Goal: Check status: Check status

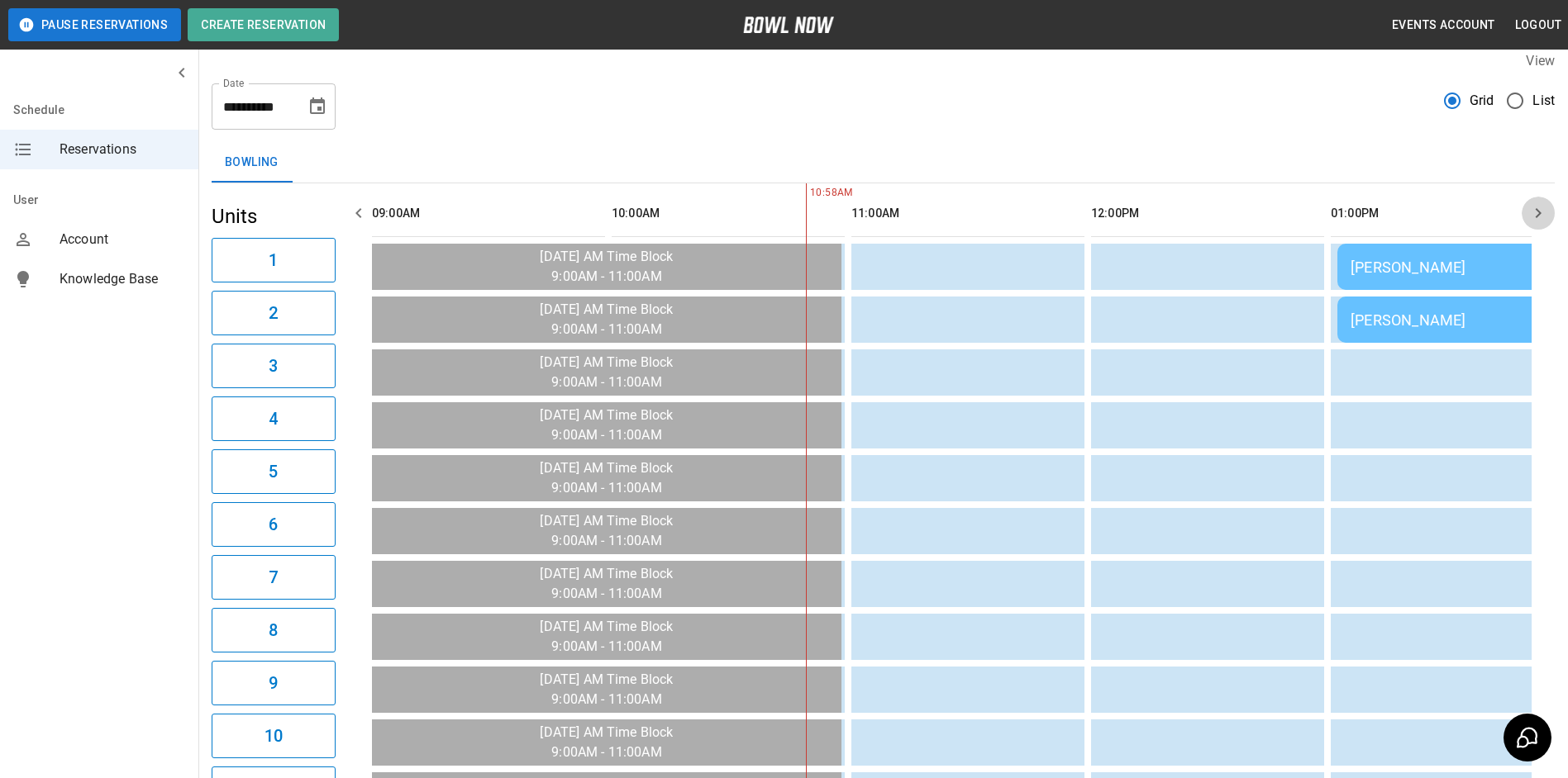
drag, startPoint x: 1546, startPoint y: 220, endPoint x: 1529, endPoint y: 215, distance: 17.7
click at [1544, 219] on icon "button" at bounding box center [1537, 213] width 20 height 20
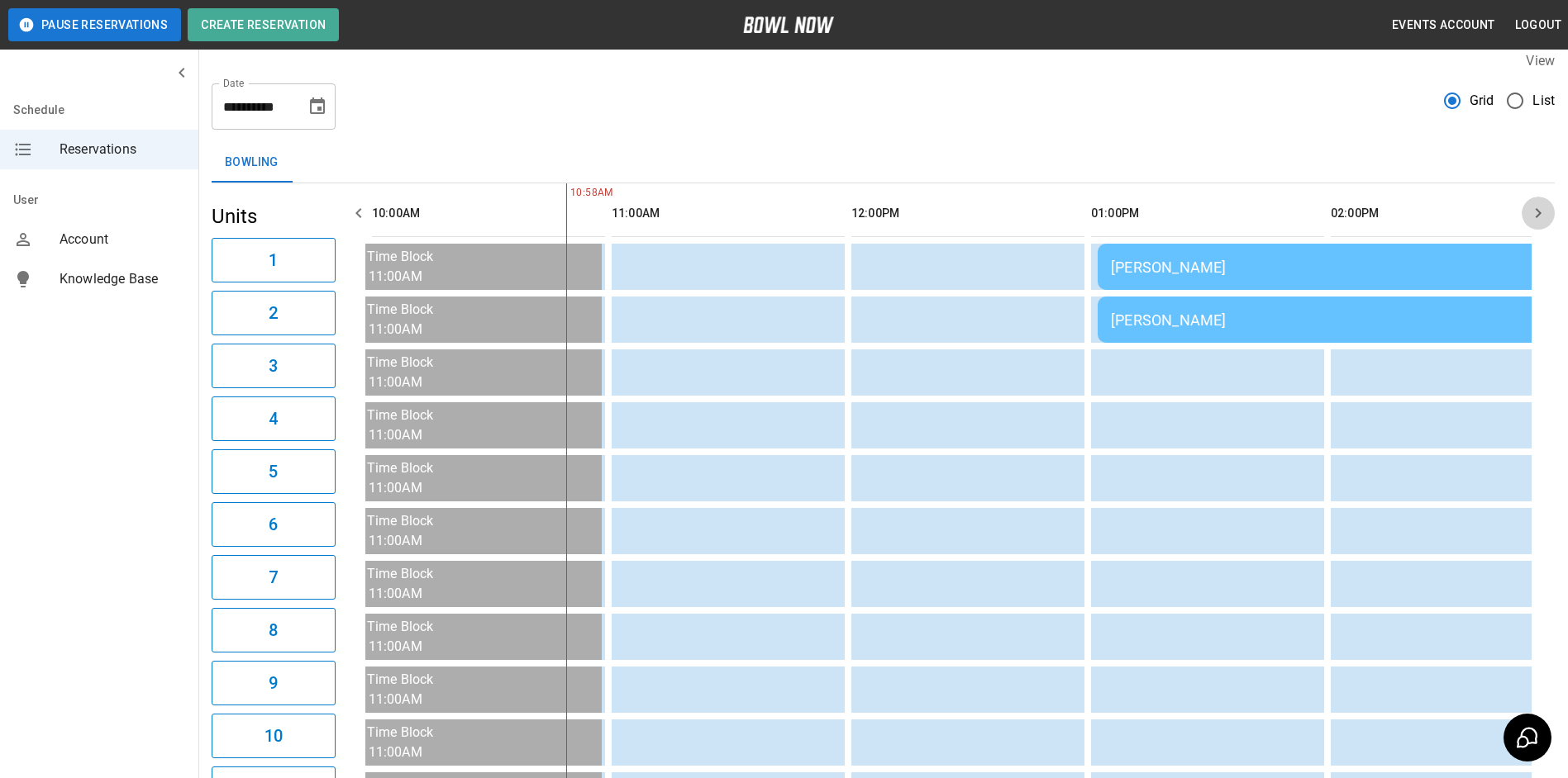
click at [1533, 214] on icon "button" at bounding box center [1537, 213] width 20 height 20
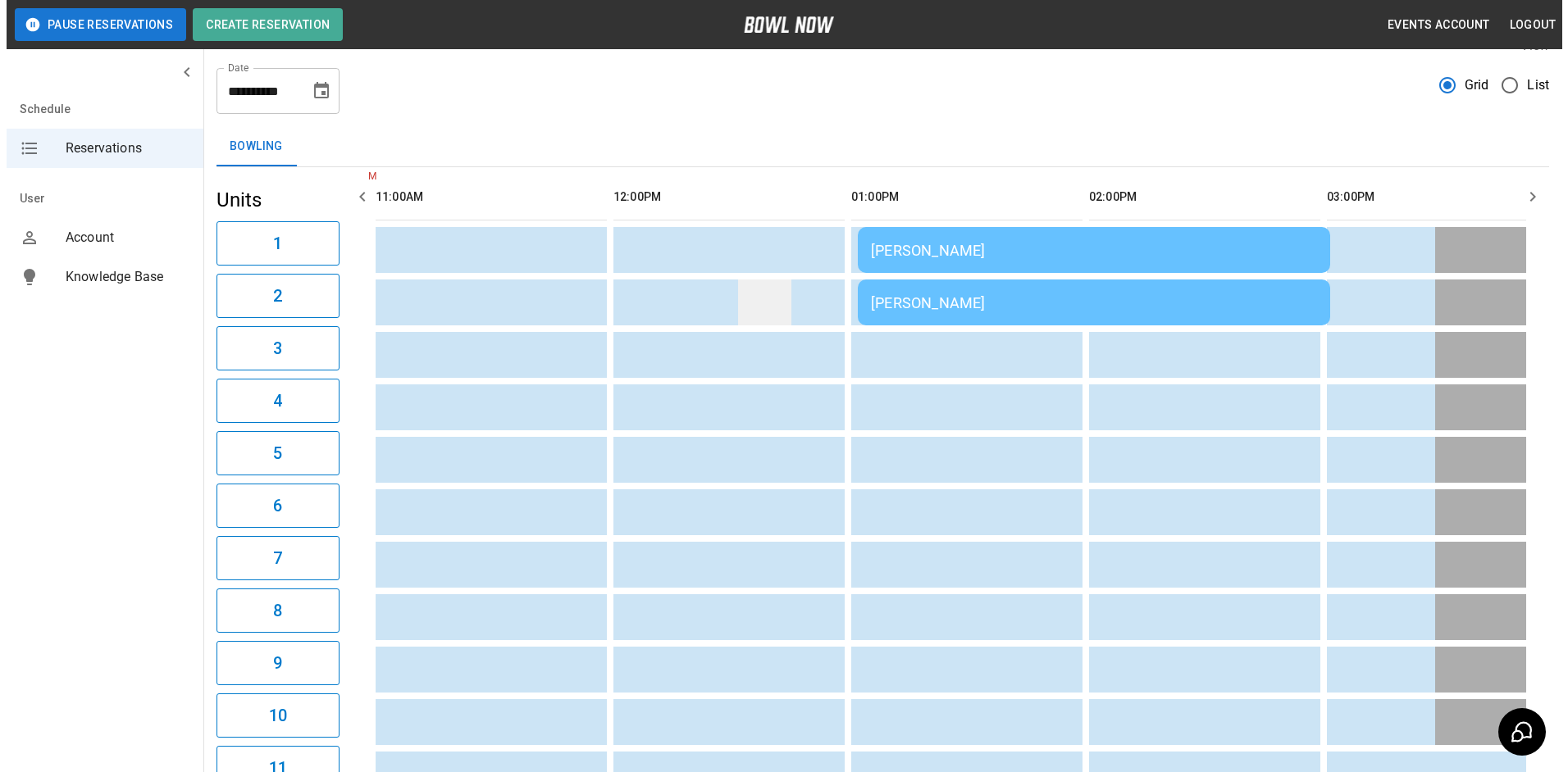
scroll to position [0, 0]
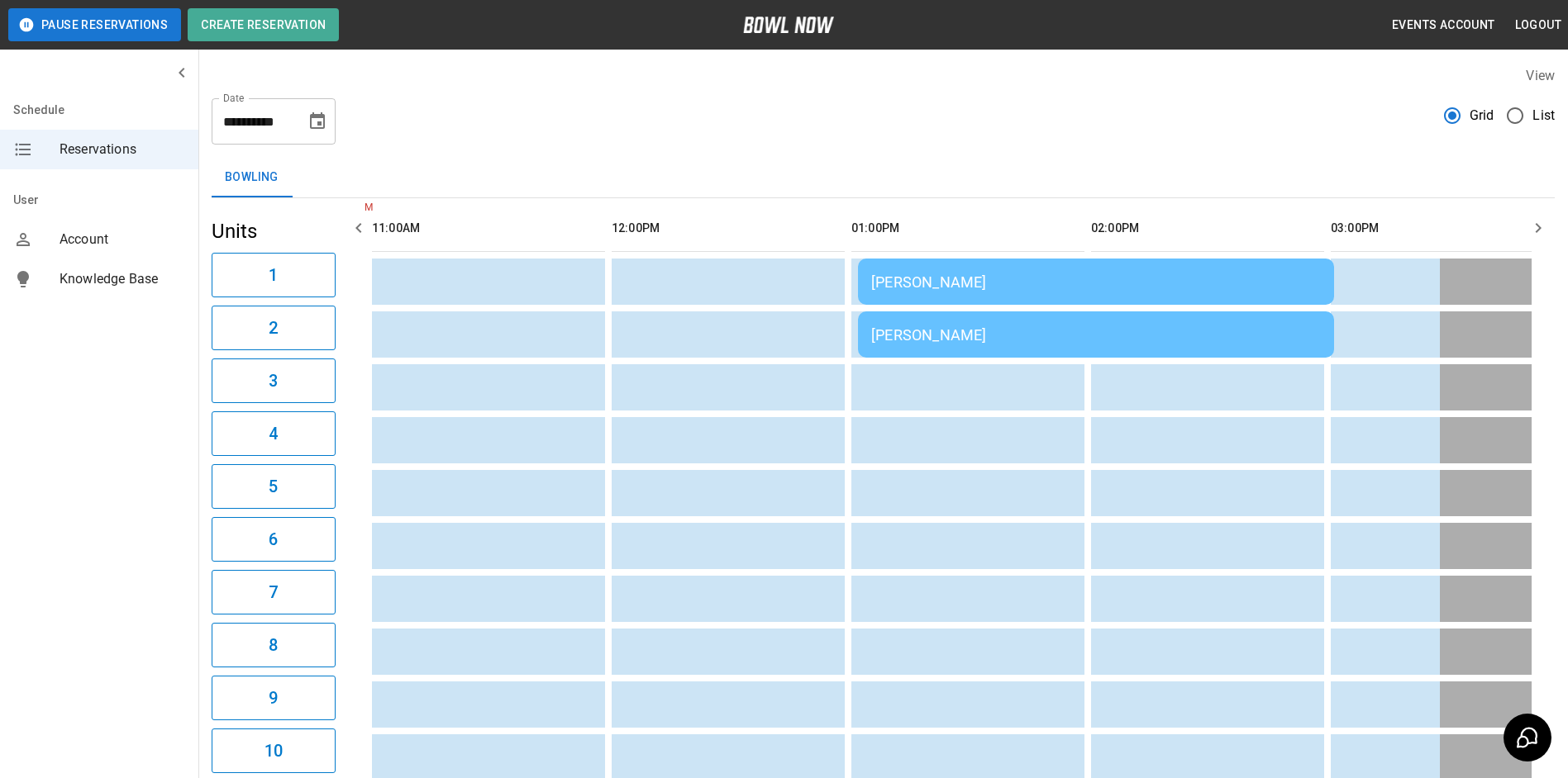
click at [1008, 297] on td "[PERSON_NAME]" at bounding box center [1096, 282] width 476 height 47
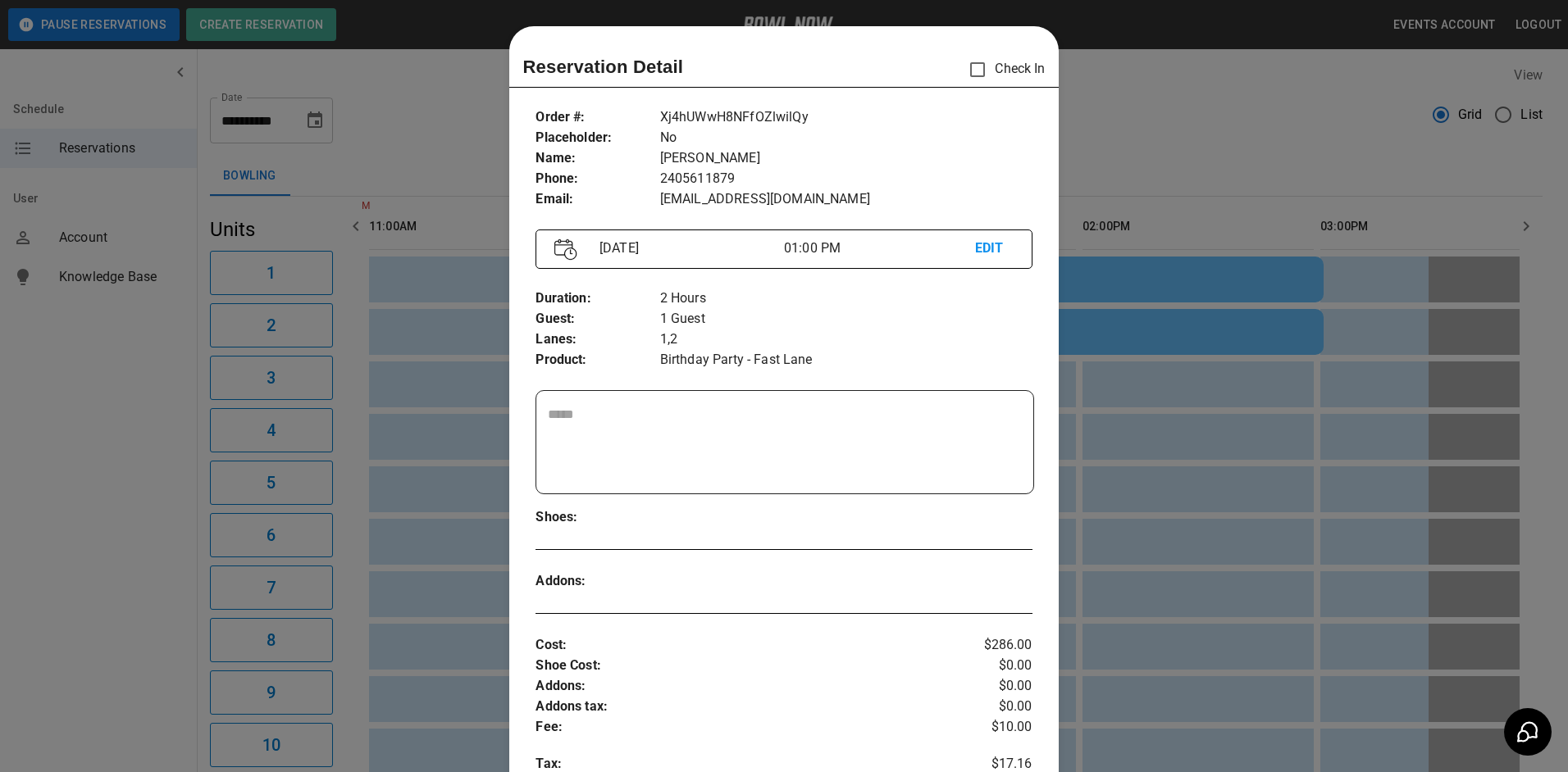
scroll to position [26, 0]
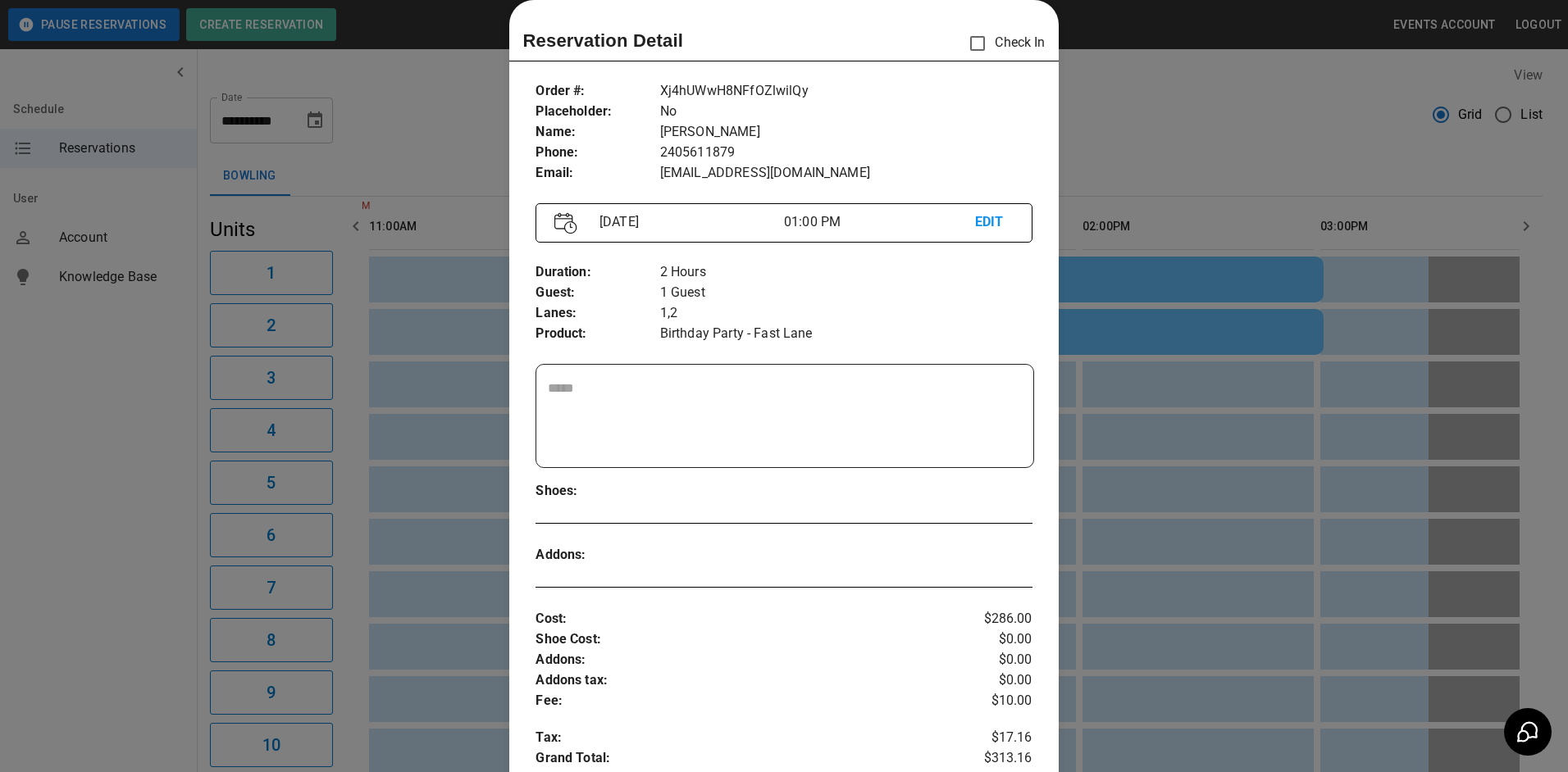
click at [1231, 249] on div at bounding box center [784, 386] width 1568 height 772
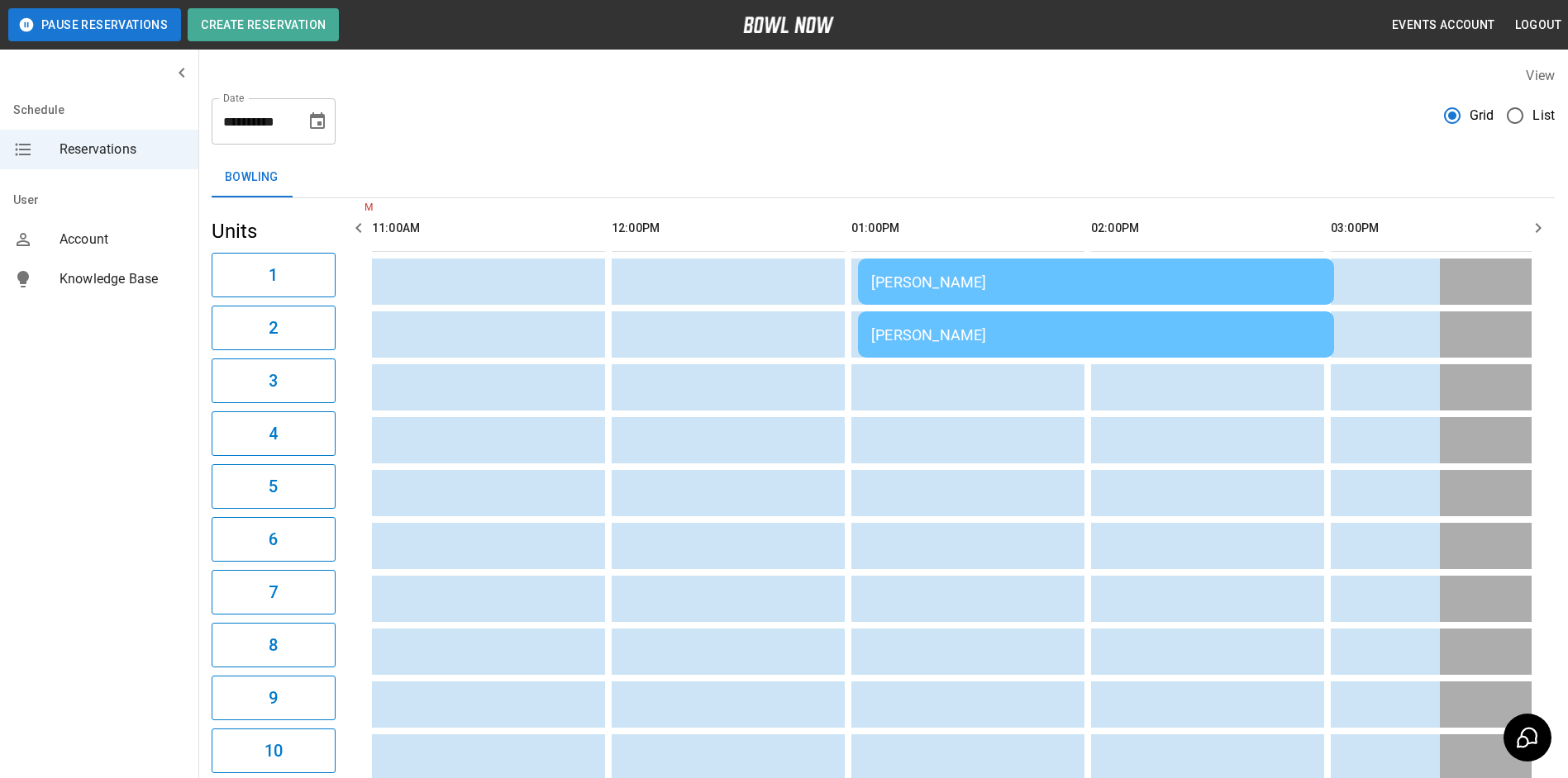
click at [1144, 336] on div "[PERSON_NAME]" at bounding box center [1095, 335] width 450 height 17
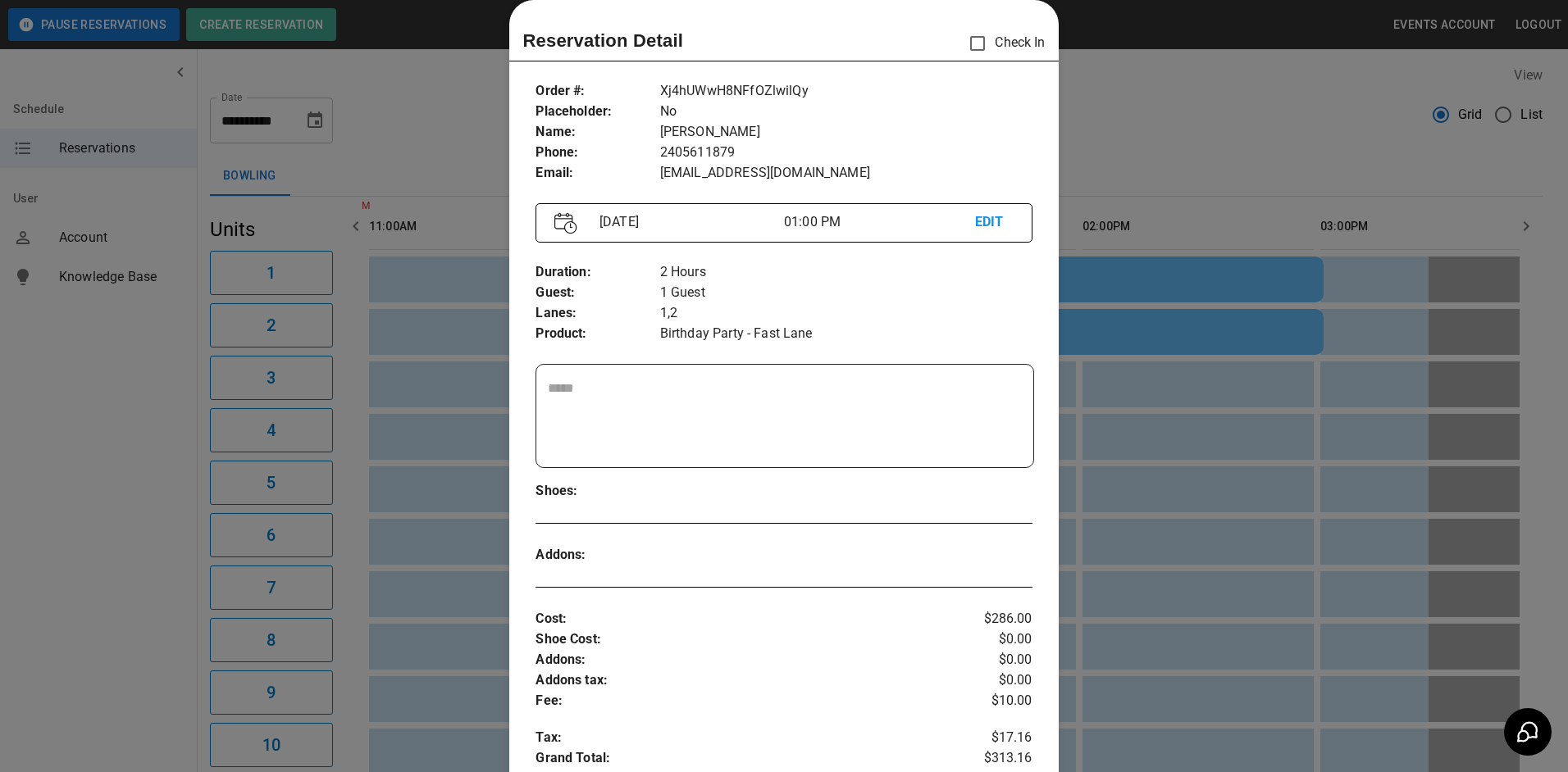
click at [1220, 232] on div at bounding box center [784, 386] width 1568 height 772
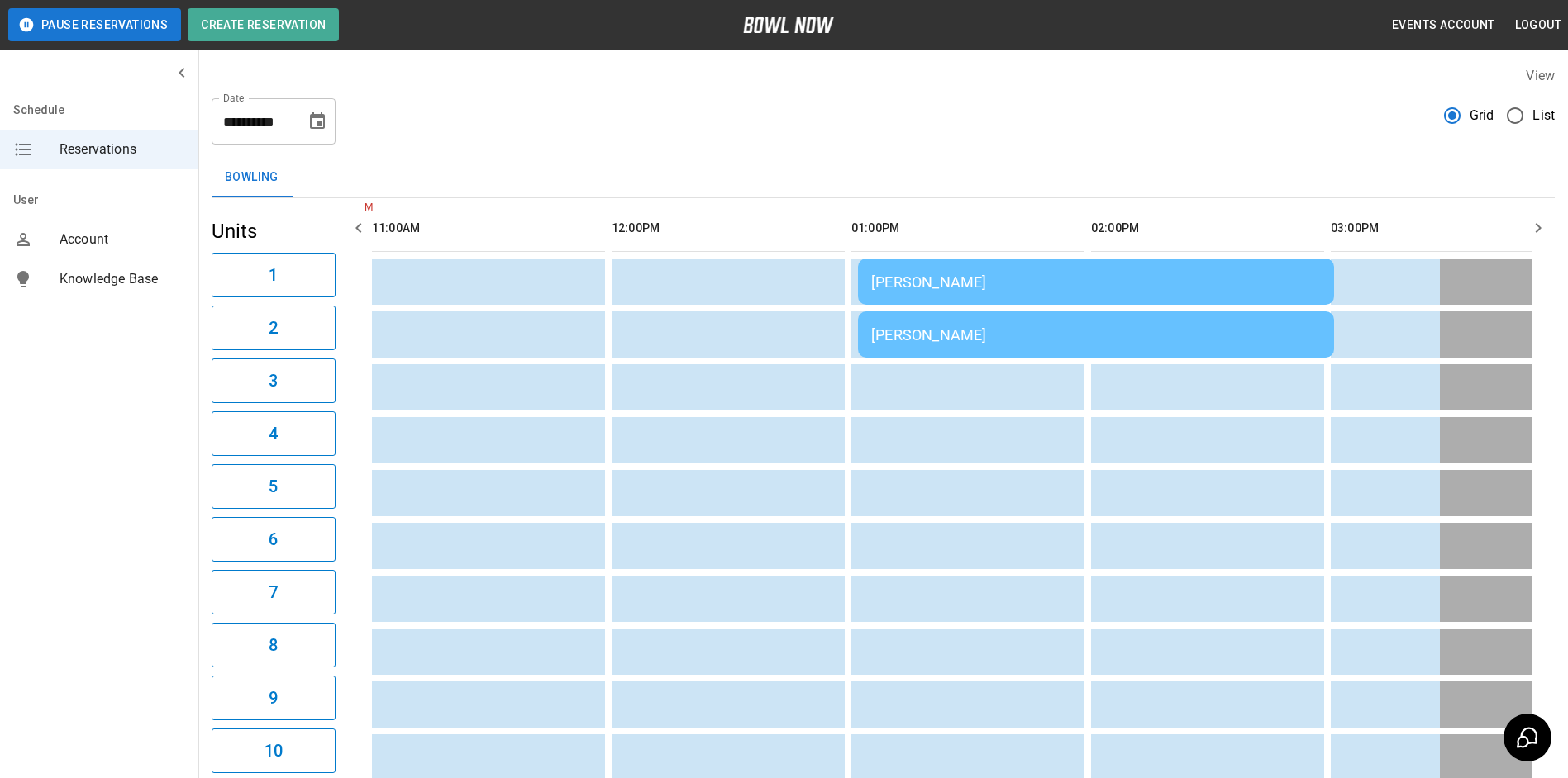
click at [1112, 293] on td "[PERSON_NAME]" at bounding box center [1096, 282] width 476 height 47
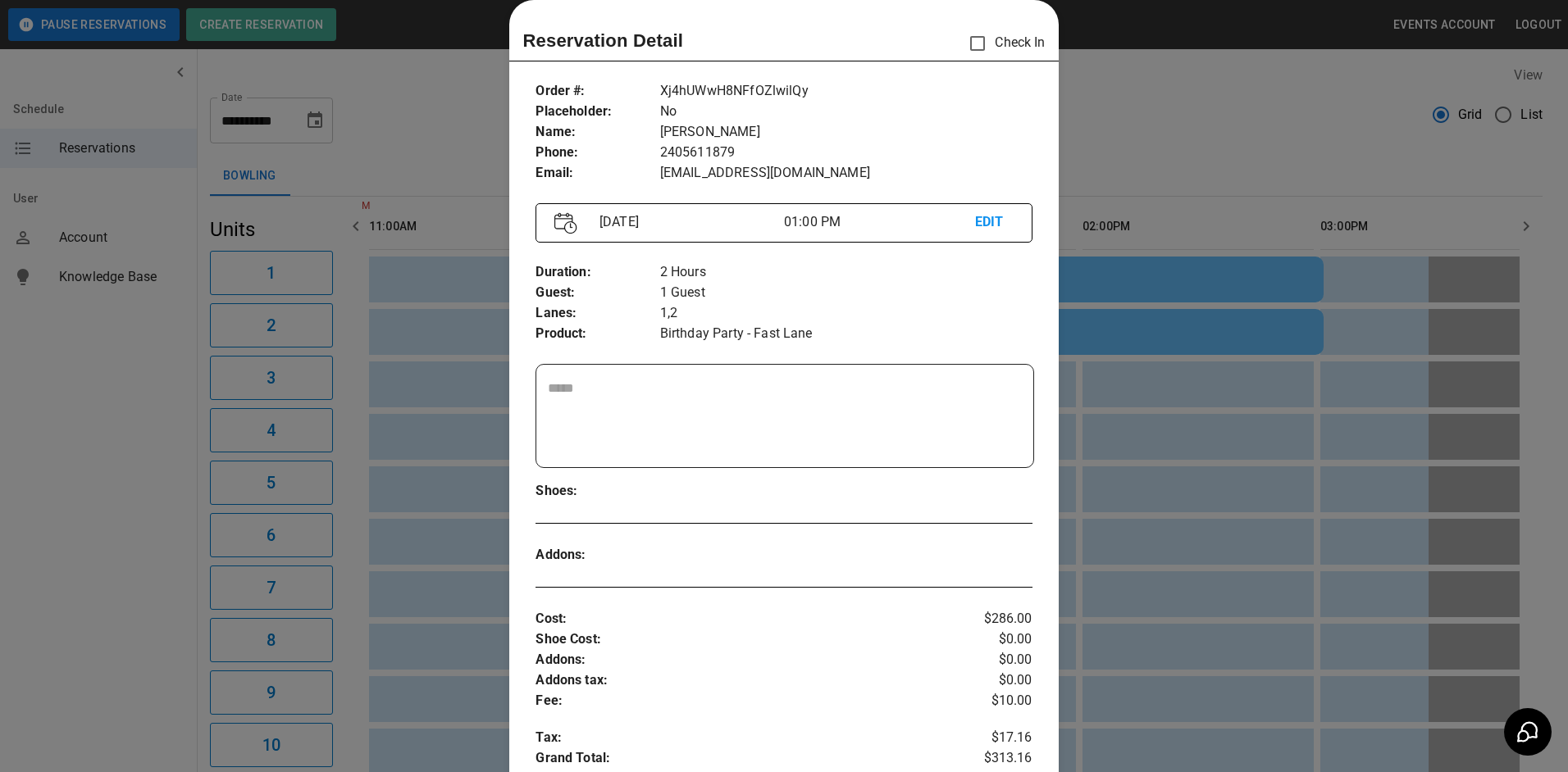
click at [1170, 311] on div at bounding box center [784, 386] width 1568 height 772
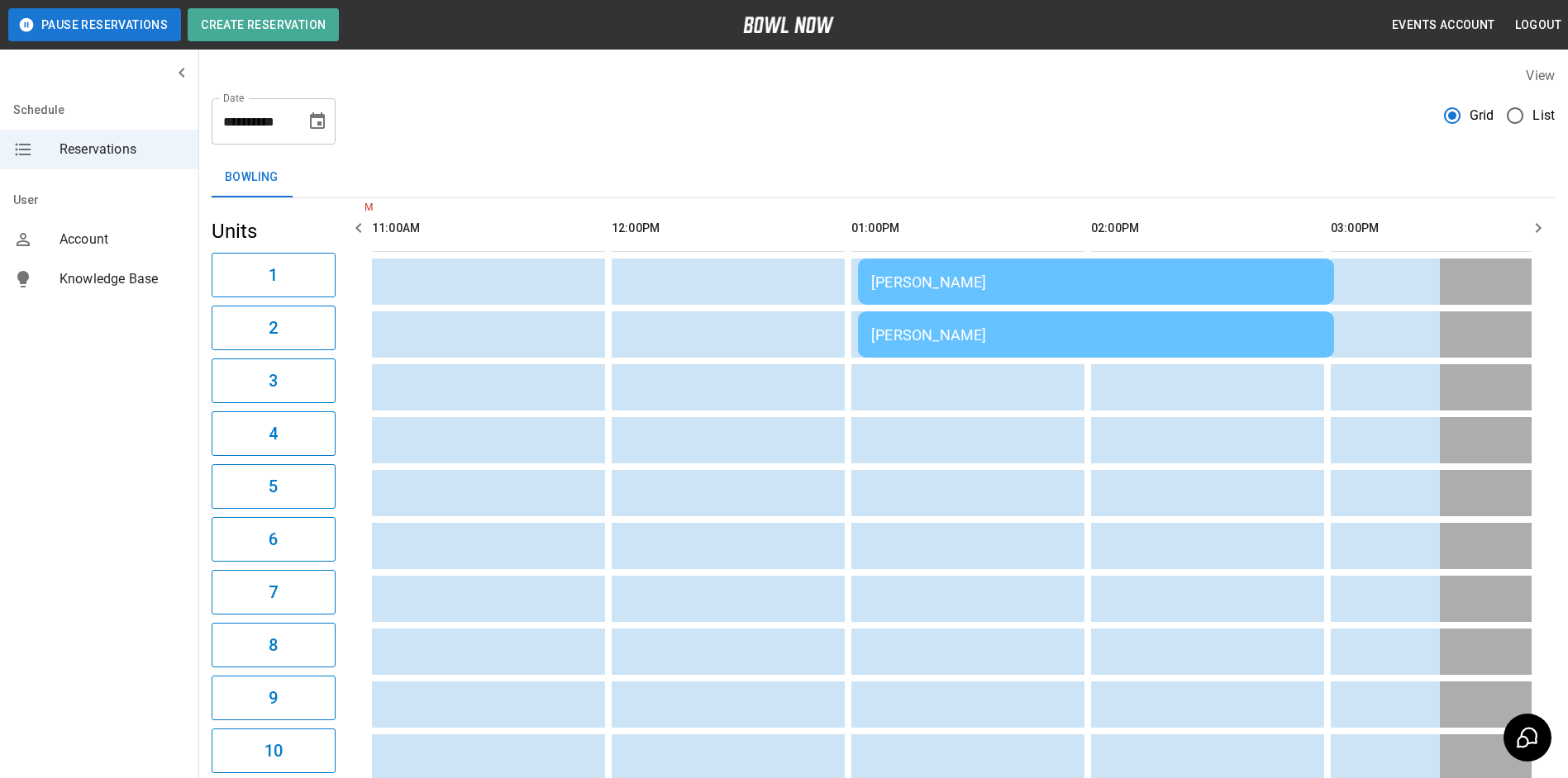
click at [1109, 338] on div "[PERSON_NAME]" at bounding box center [1095, 335] width 450 height 17
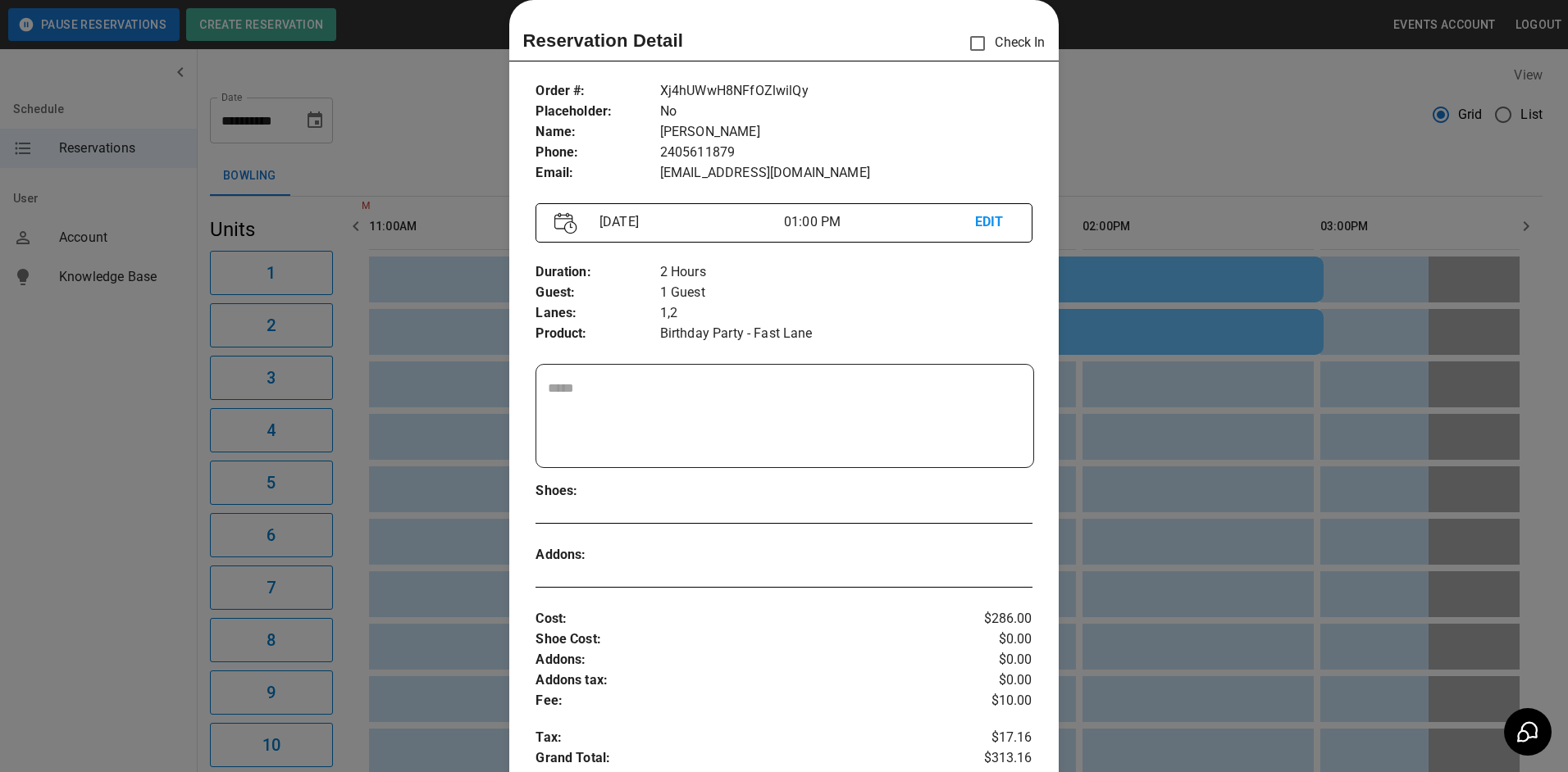
click at [1280, 274] on div at bounding box center [784, 386] width 1568 height 772
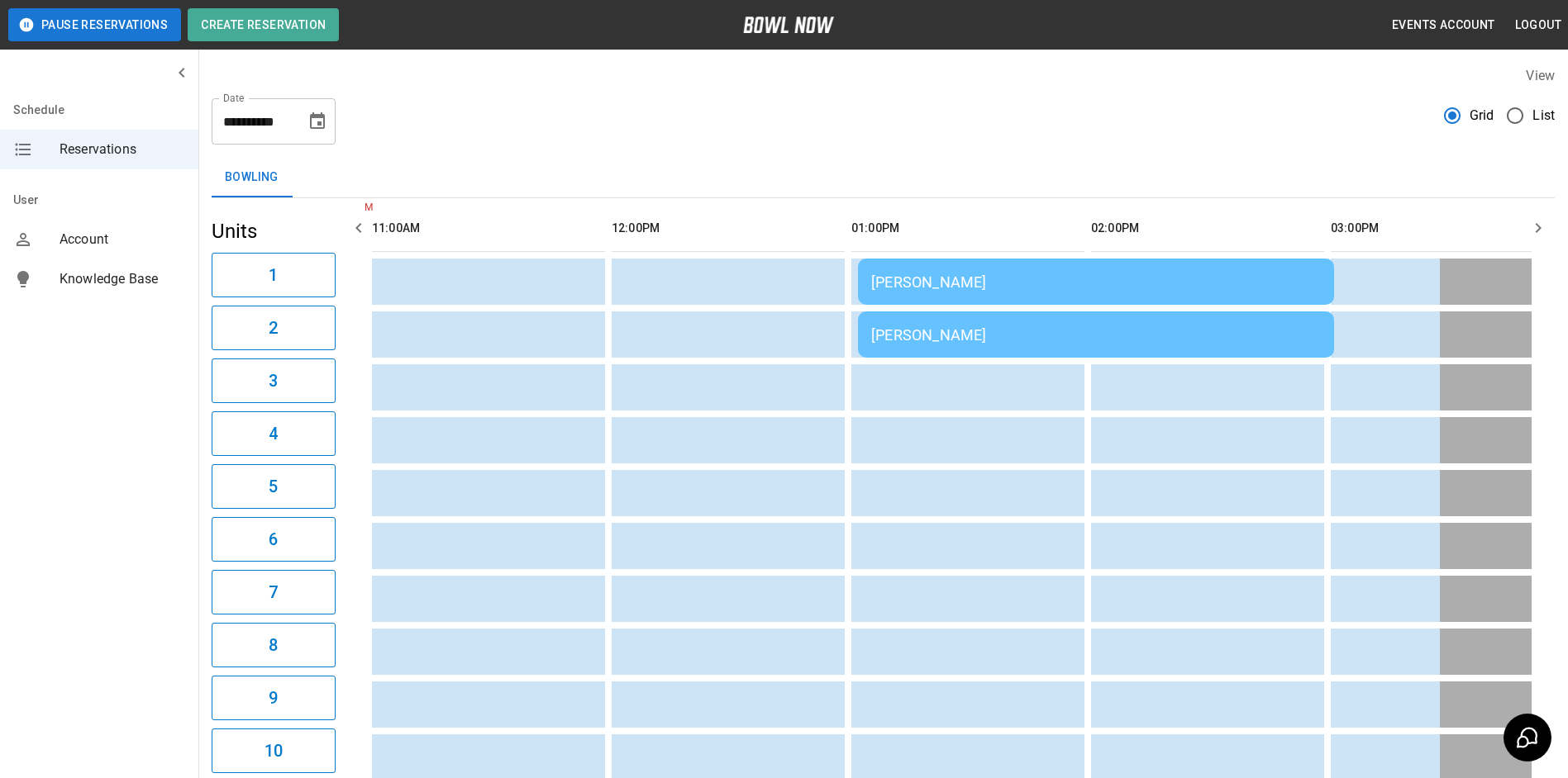
click at [1078, 272] on td "[PERSON_NAME]" at bounding box center [1096, 282] width 476 height 47
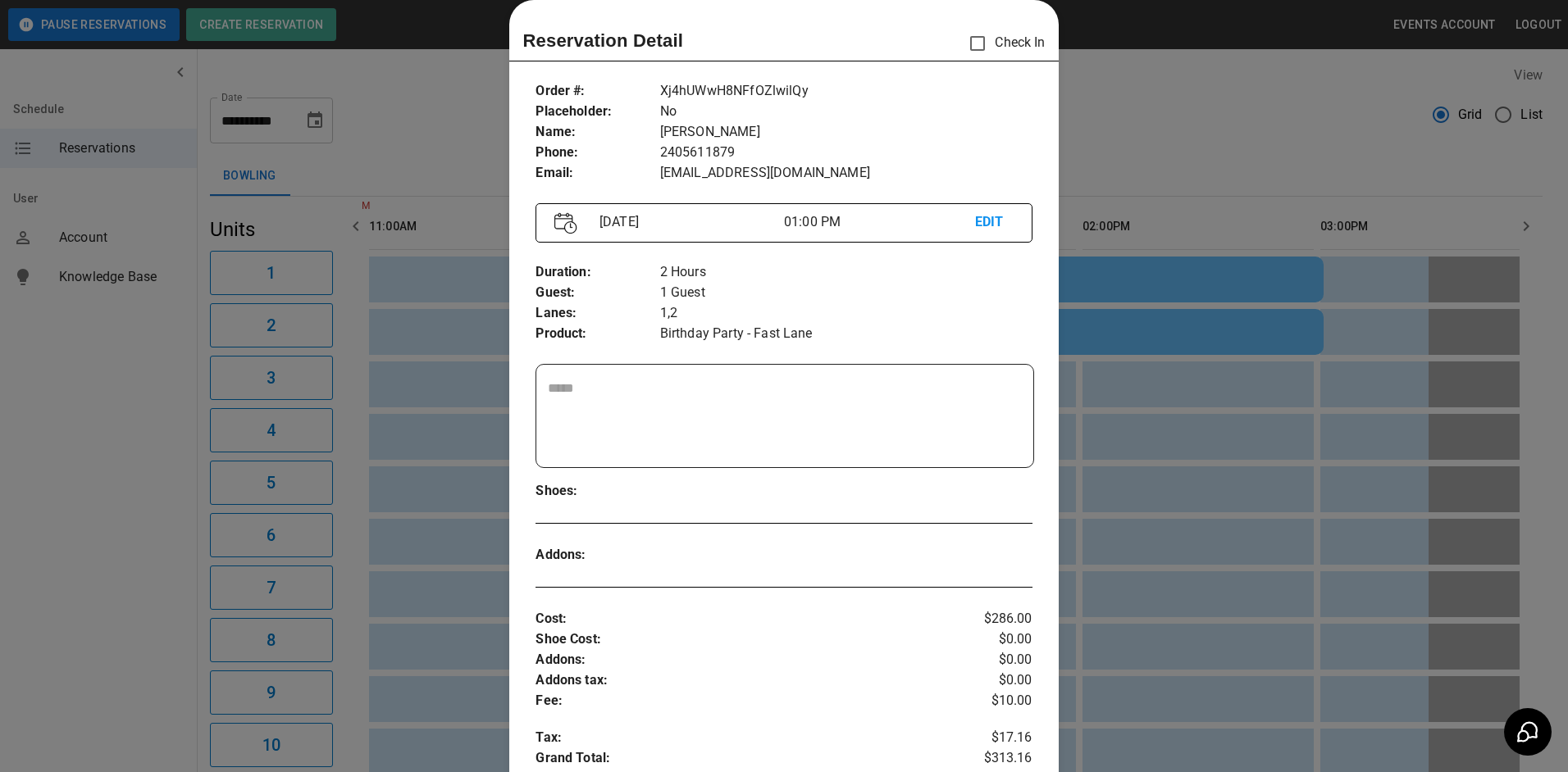
drag, startPoint x: 1272, startPoint y: 268, endPoint x: 1237, endPoint y: 274, distance: 35.5
click at [1270, 268] on div at bounding box center [784, 386] width 1568 height 772
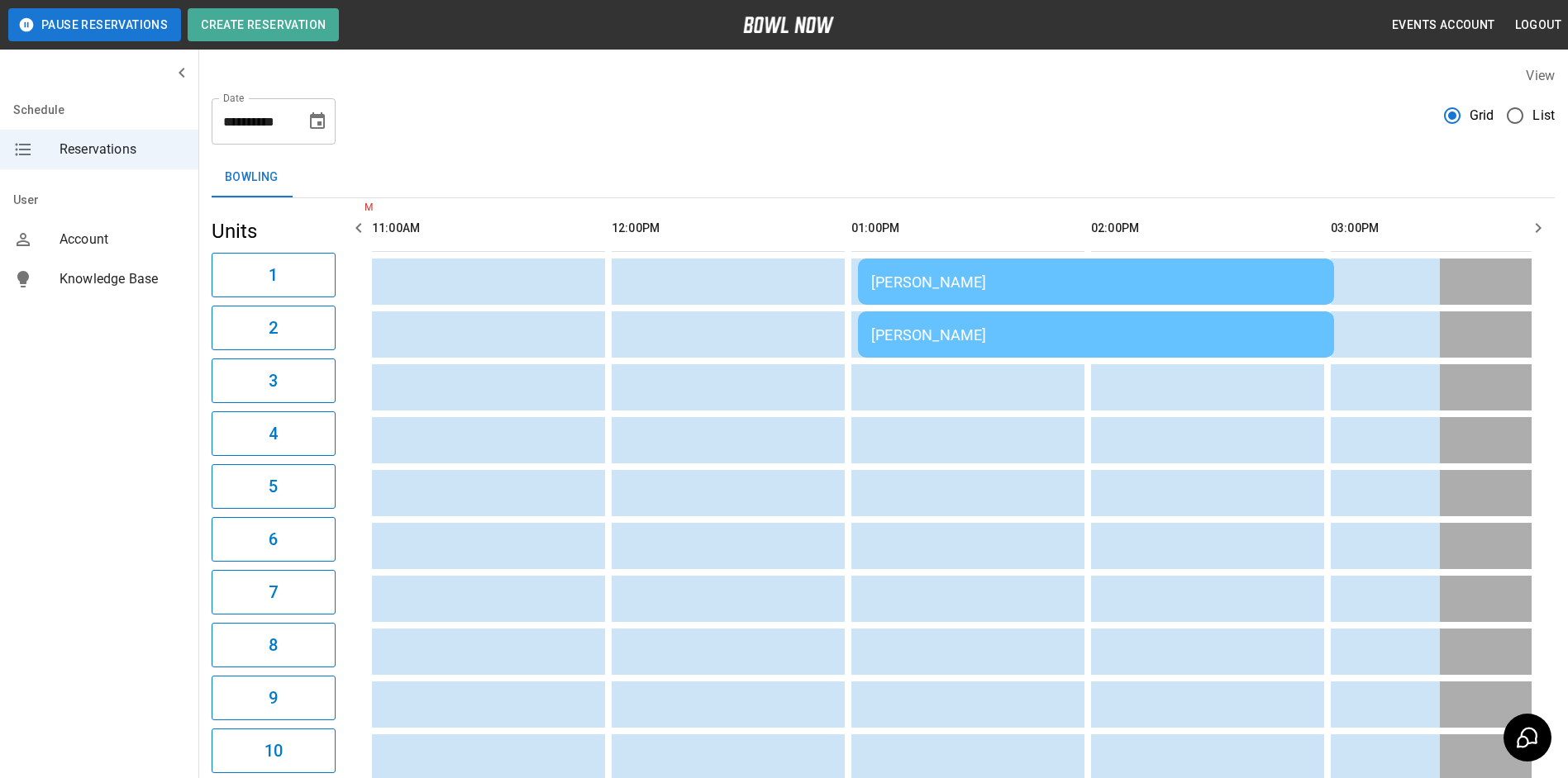
click at [1111, 327] on div "[PERSON_NAME]" at bounding box center [1095, 335] width 450 height 17
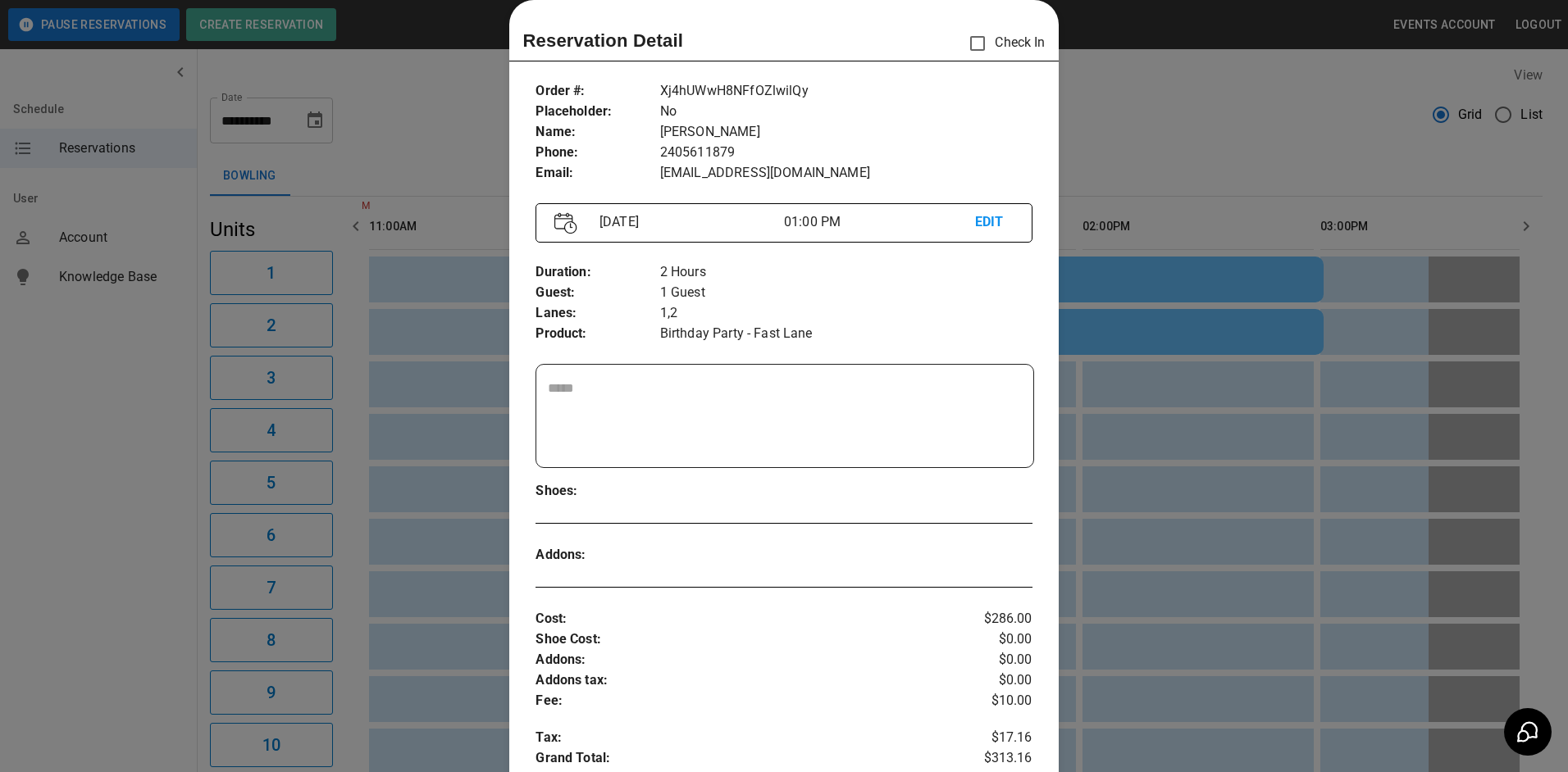
click at [1195, 240] on div at bounding box center [784, 386] width 1568 height 772
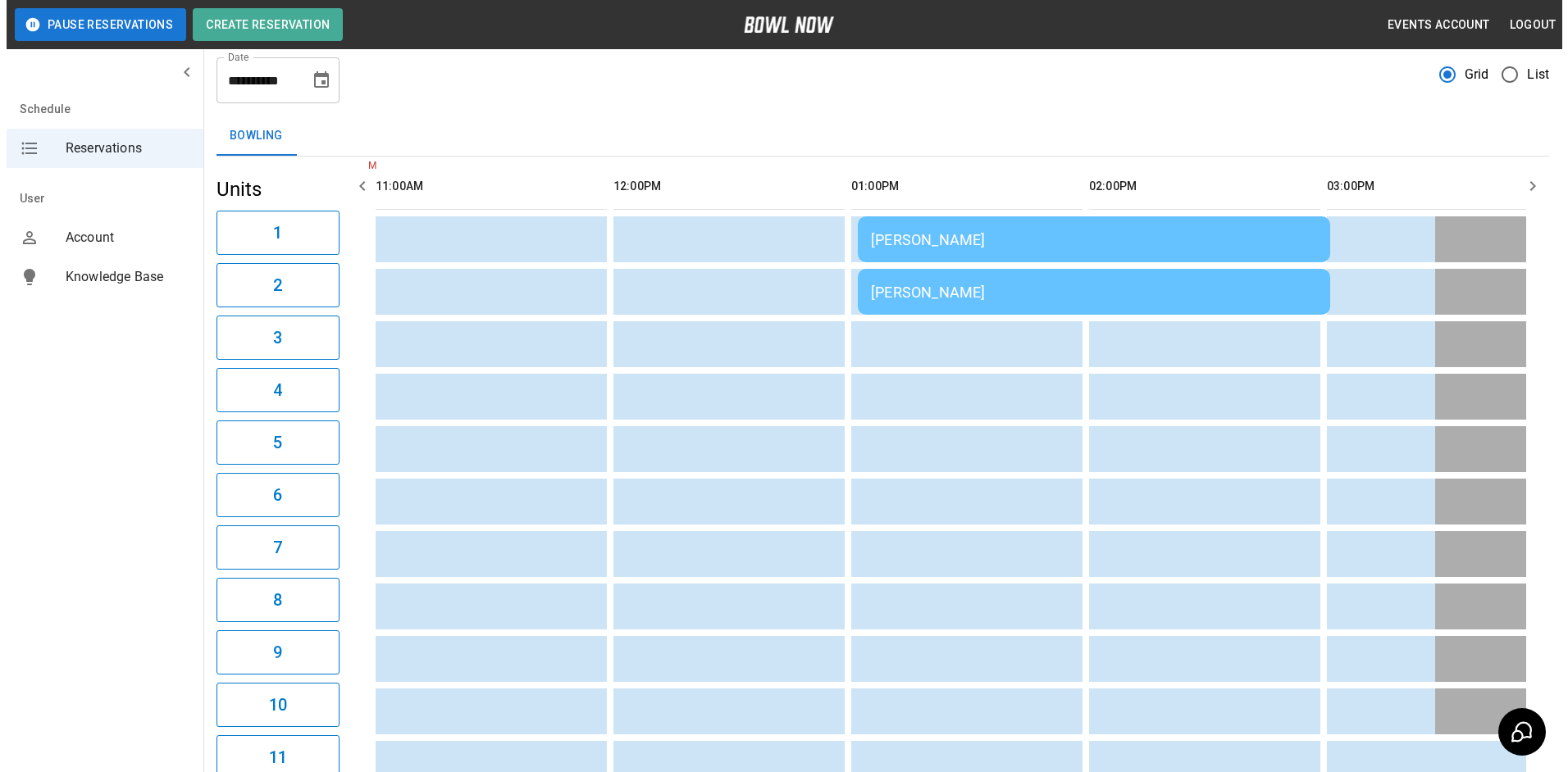
scroll to position [0, 0]
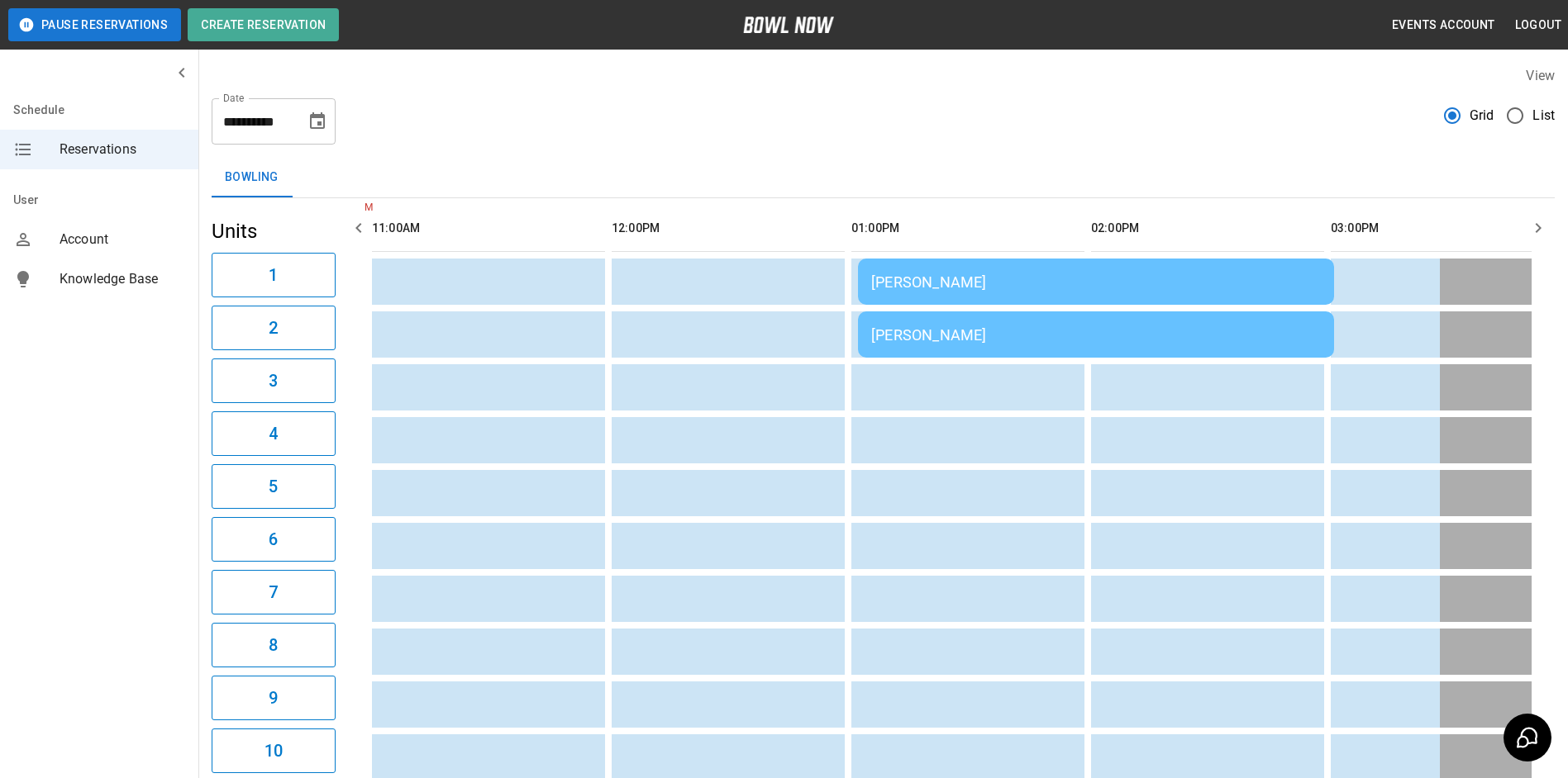
click at [1016, 290] on div "[PERSON_NAME]" at bounding box center [1095, 282] width 450 height 17
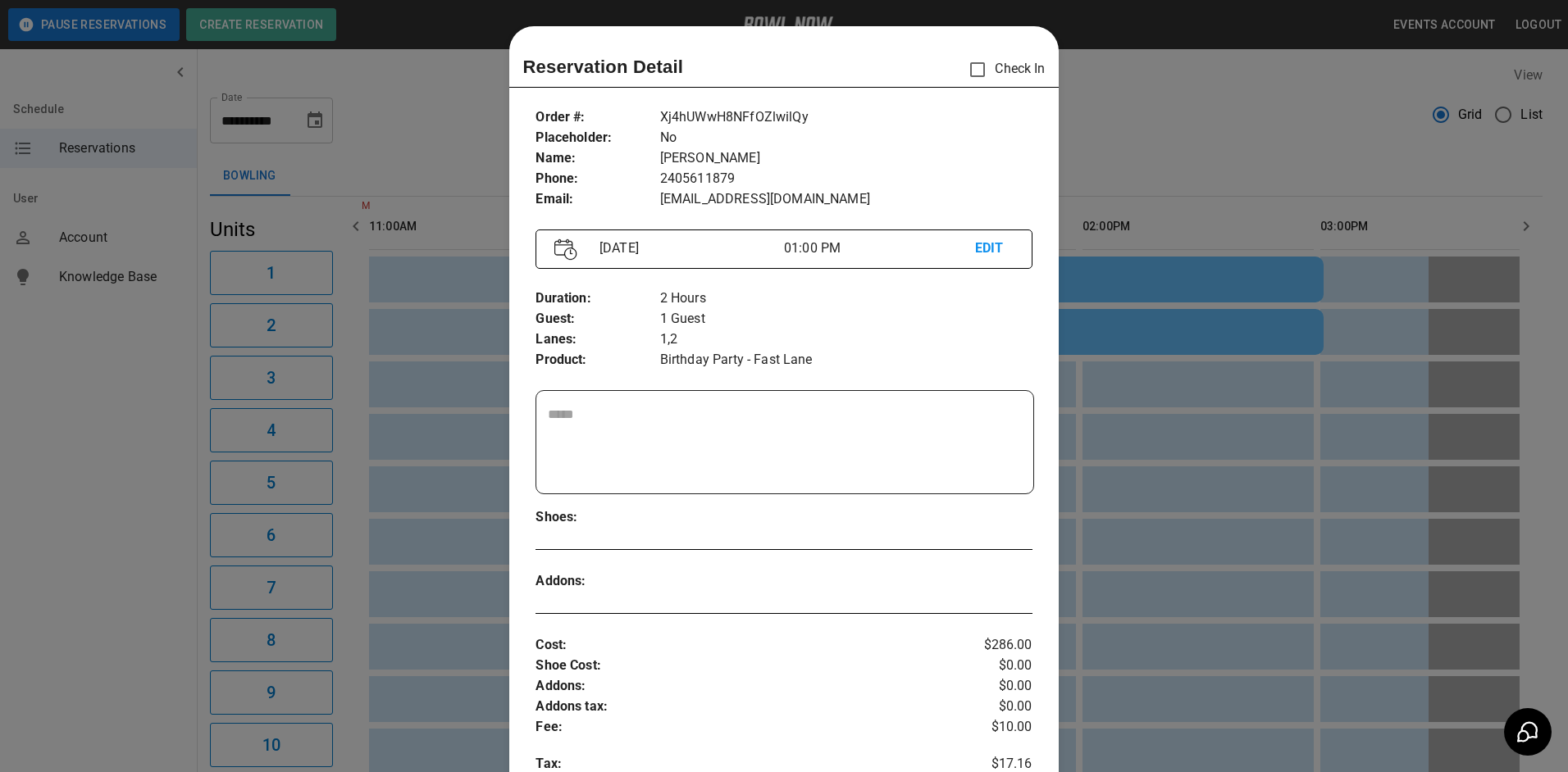
scroll to position [26, 0]
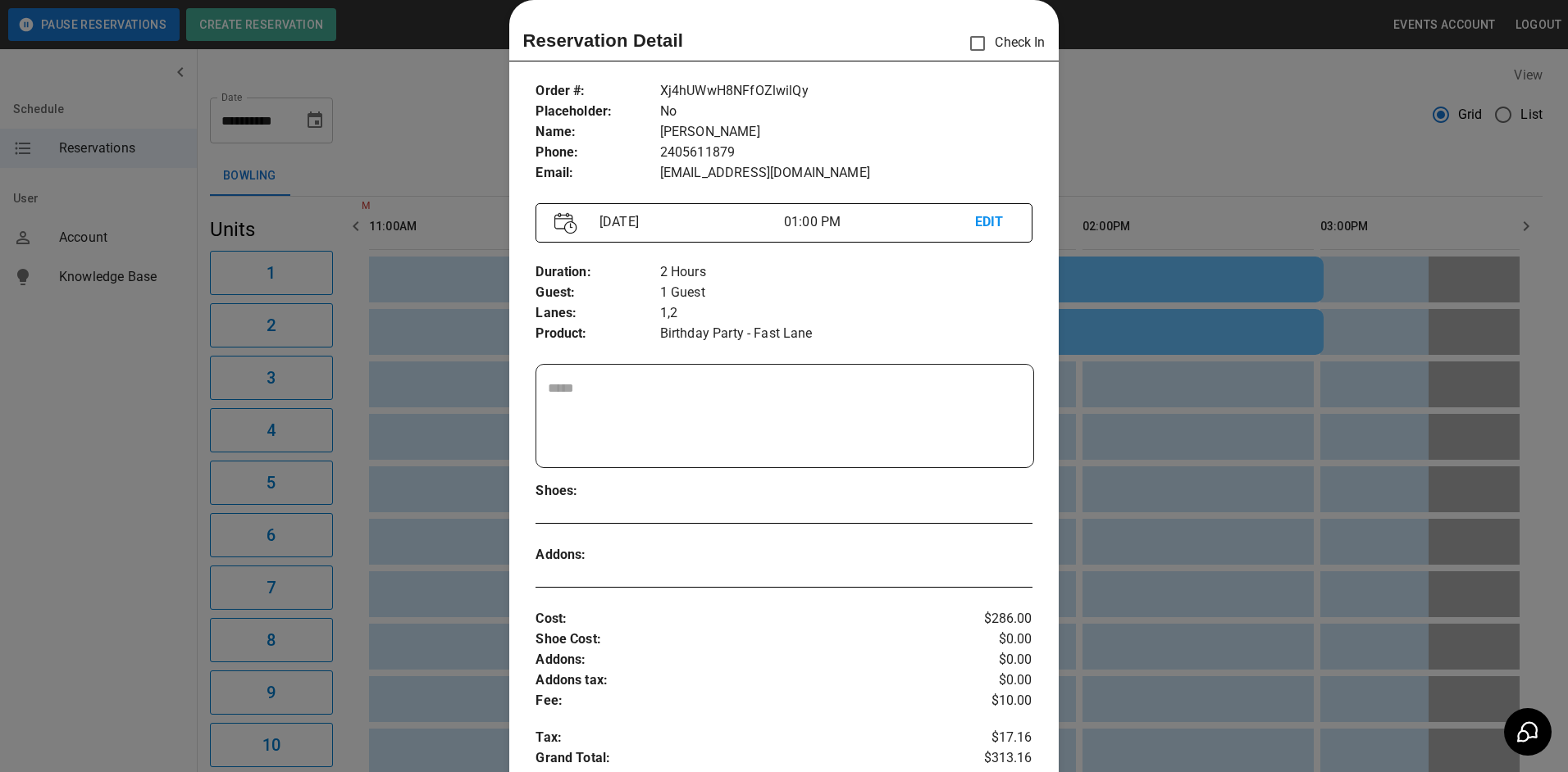
click at [1255, 245] on div at bounding box center [784, 386] width 1568 height 772
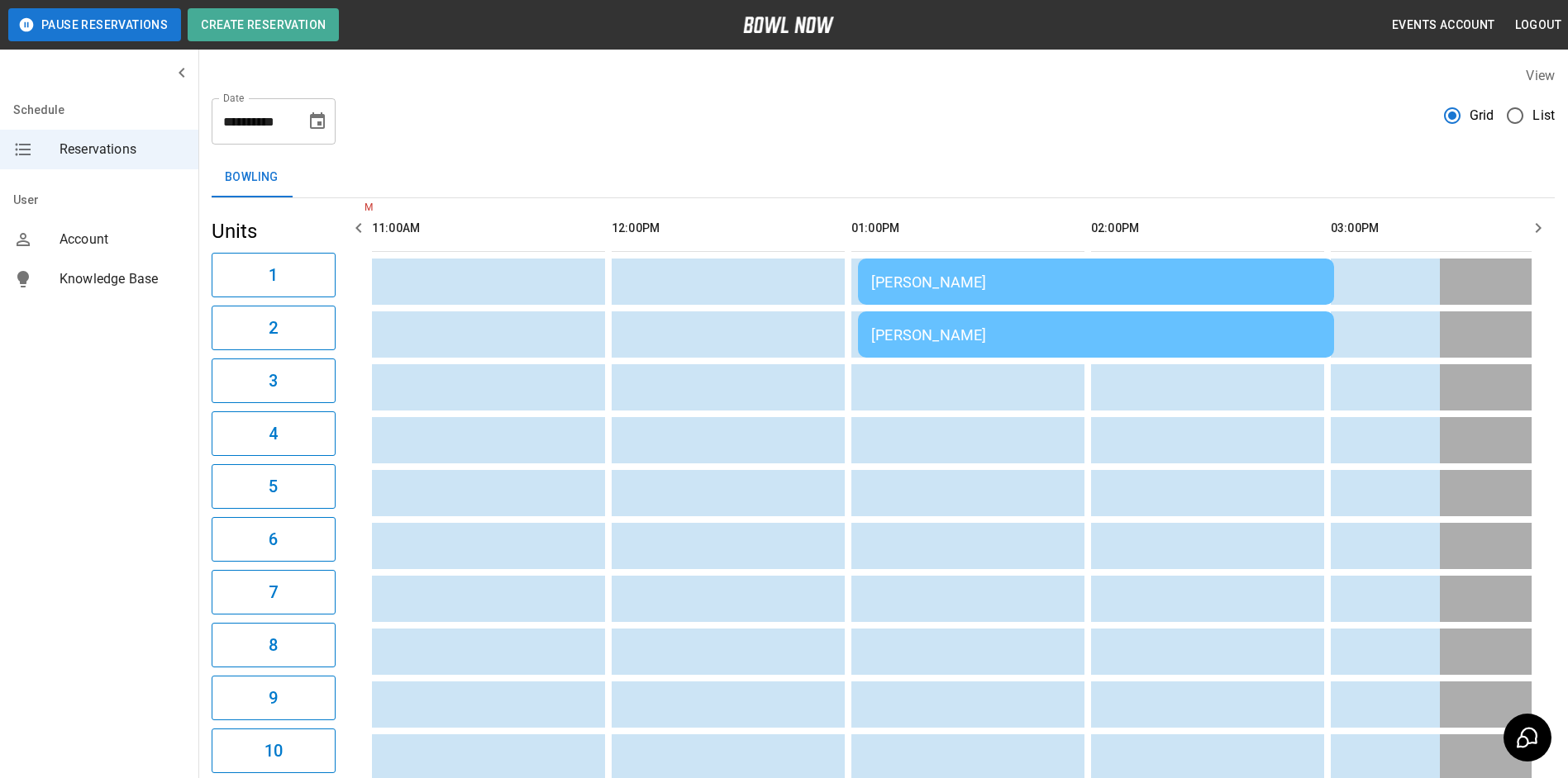
click at [957, 286] on div "[PERSON_NAME]" at bounding box center [1095, 282] width 450 height 17
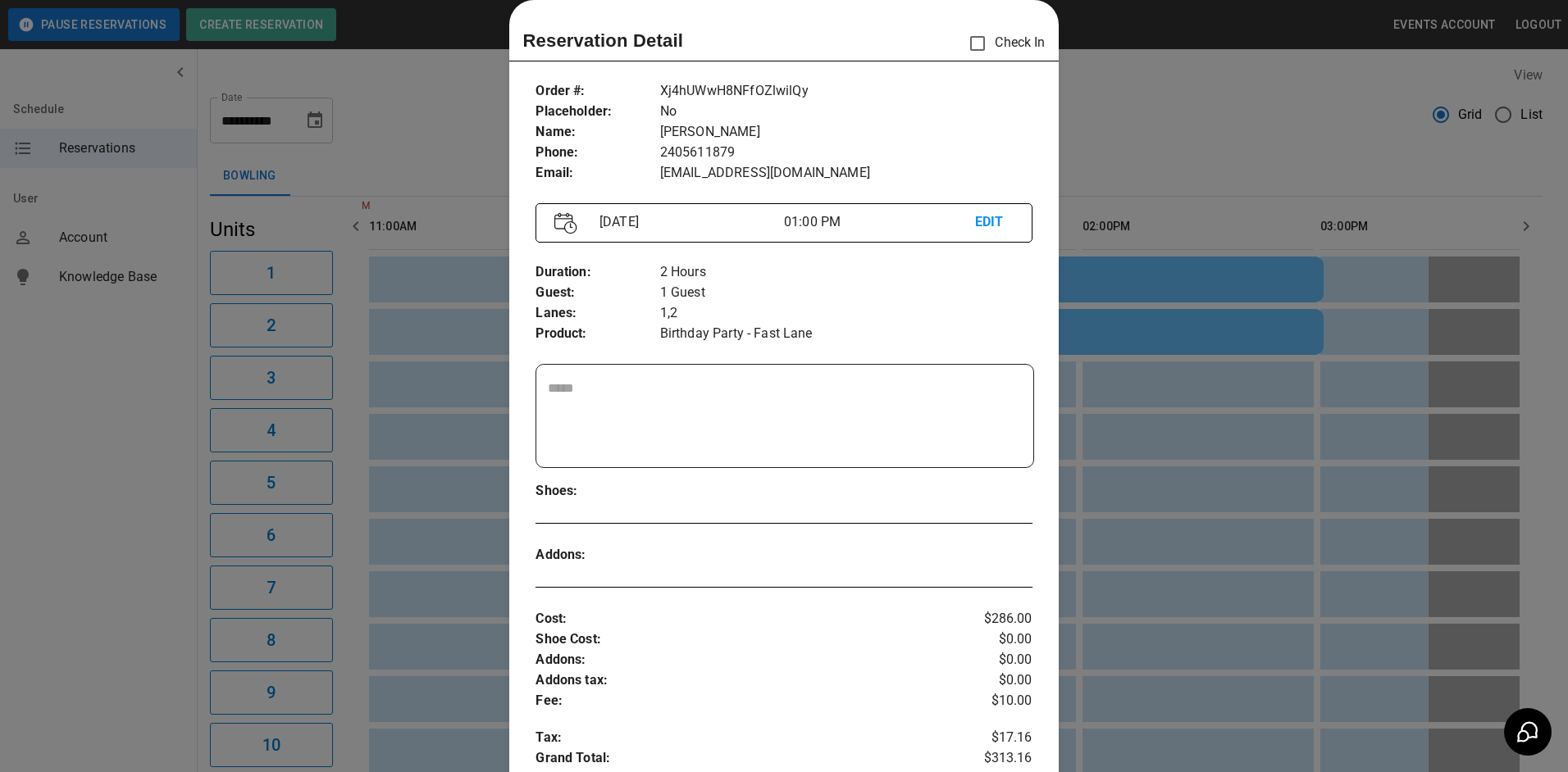
click at [1172, 200] on div at bounding box center [784, 386] width 1568 height 772
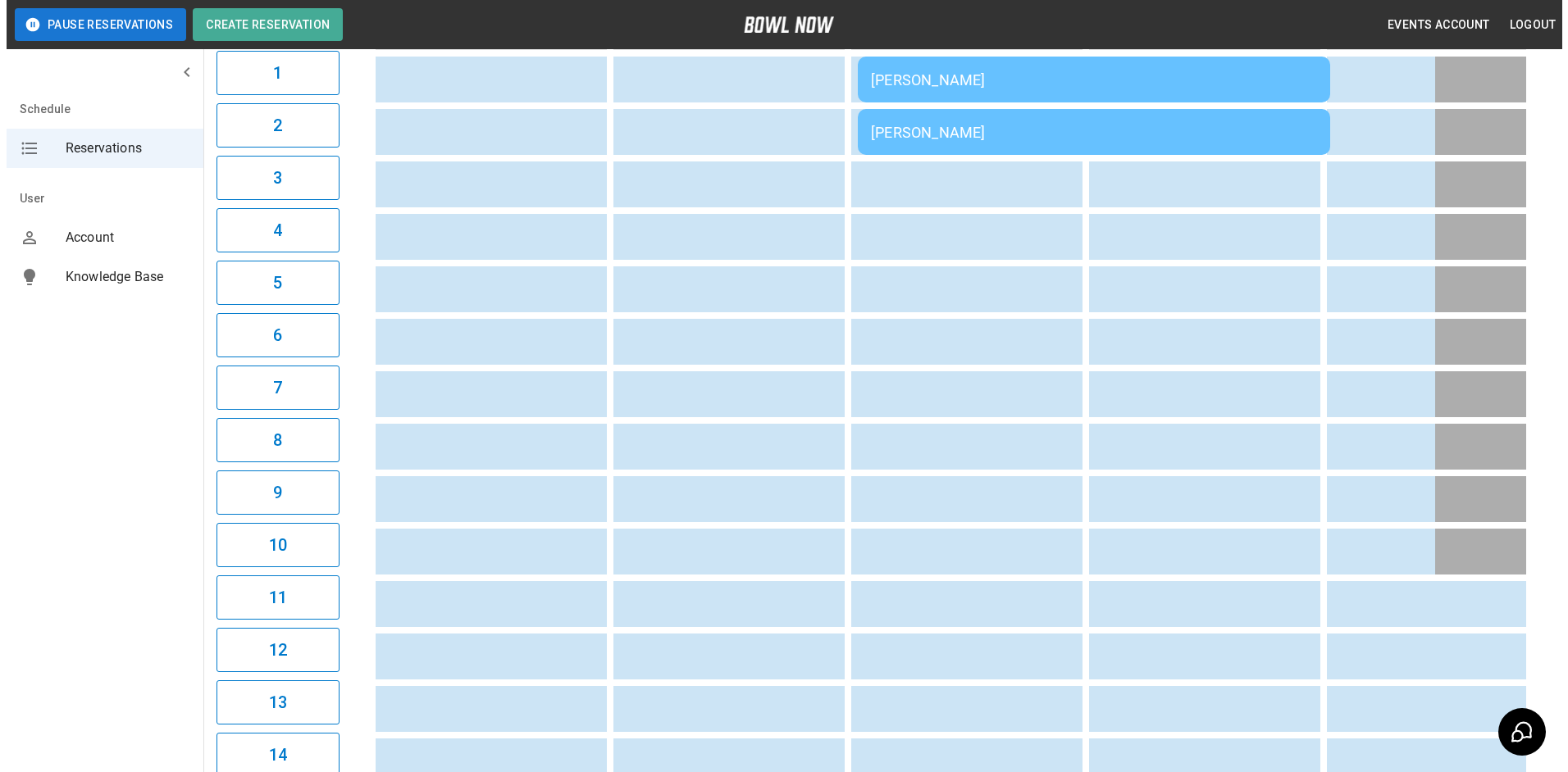
scroll to position [0, 0]
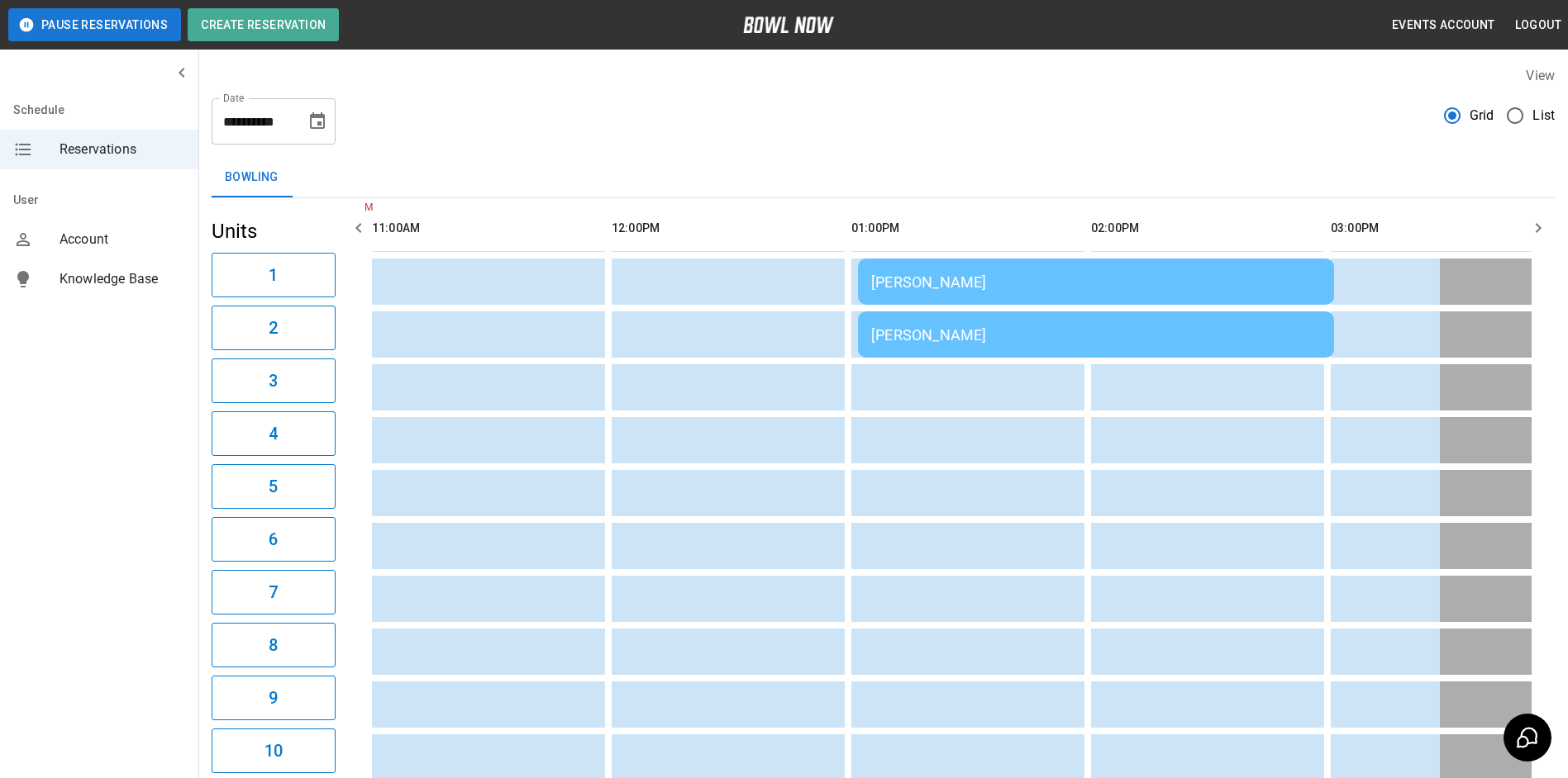
click at [967, 266] on td "[PERSON_NAME]" at bounding box center [1096, 282] width 476 height 47
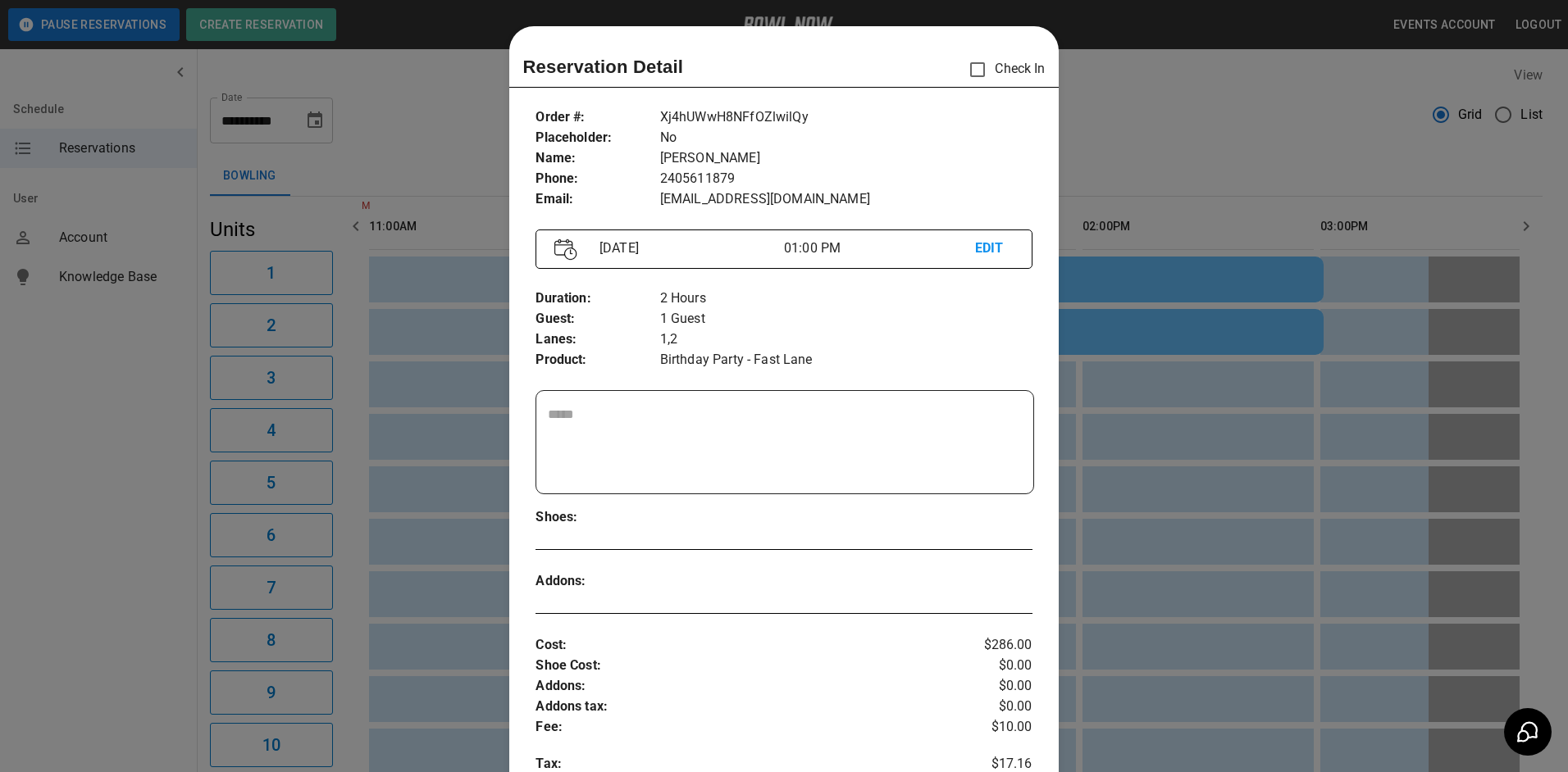
drag, startPoint x: 1367, startPoint y: 442, endPoint x: 1329, endPoint y: 442, distance: 38.0
click at [1360, 442] on div at bounding box center [784, 386] width 1568 height 772
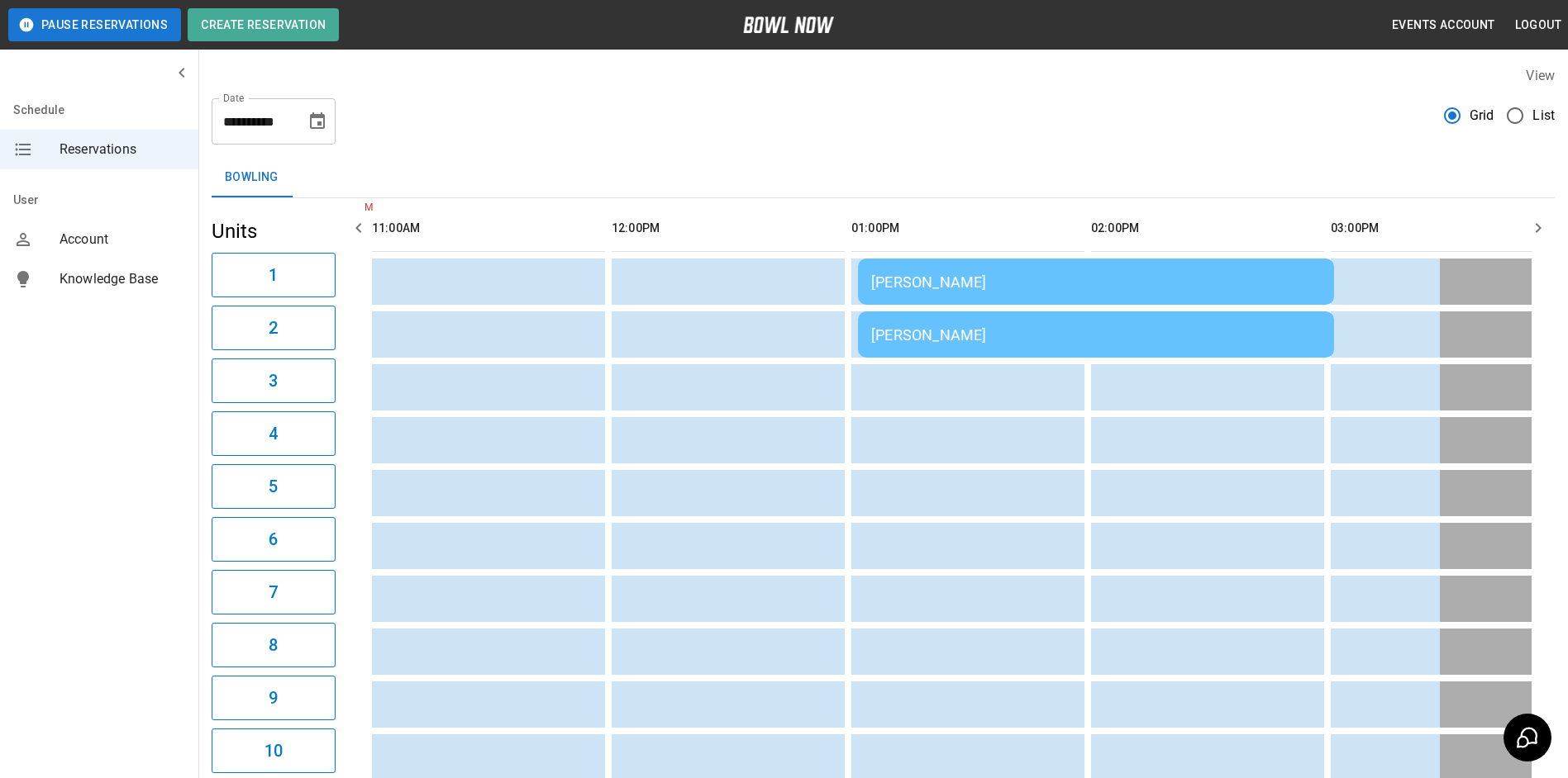
drag, startPoint x: 983, startPoint y: 313, endPoint x: 980, endPoint y: 322, distance: 9.5
click at [980, 322] on td "[PERSON_NAME]" at bounding box center [1096, 335] width 476 height 47
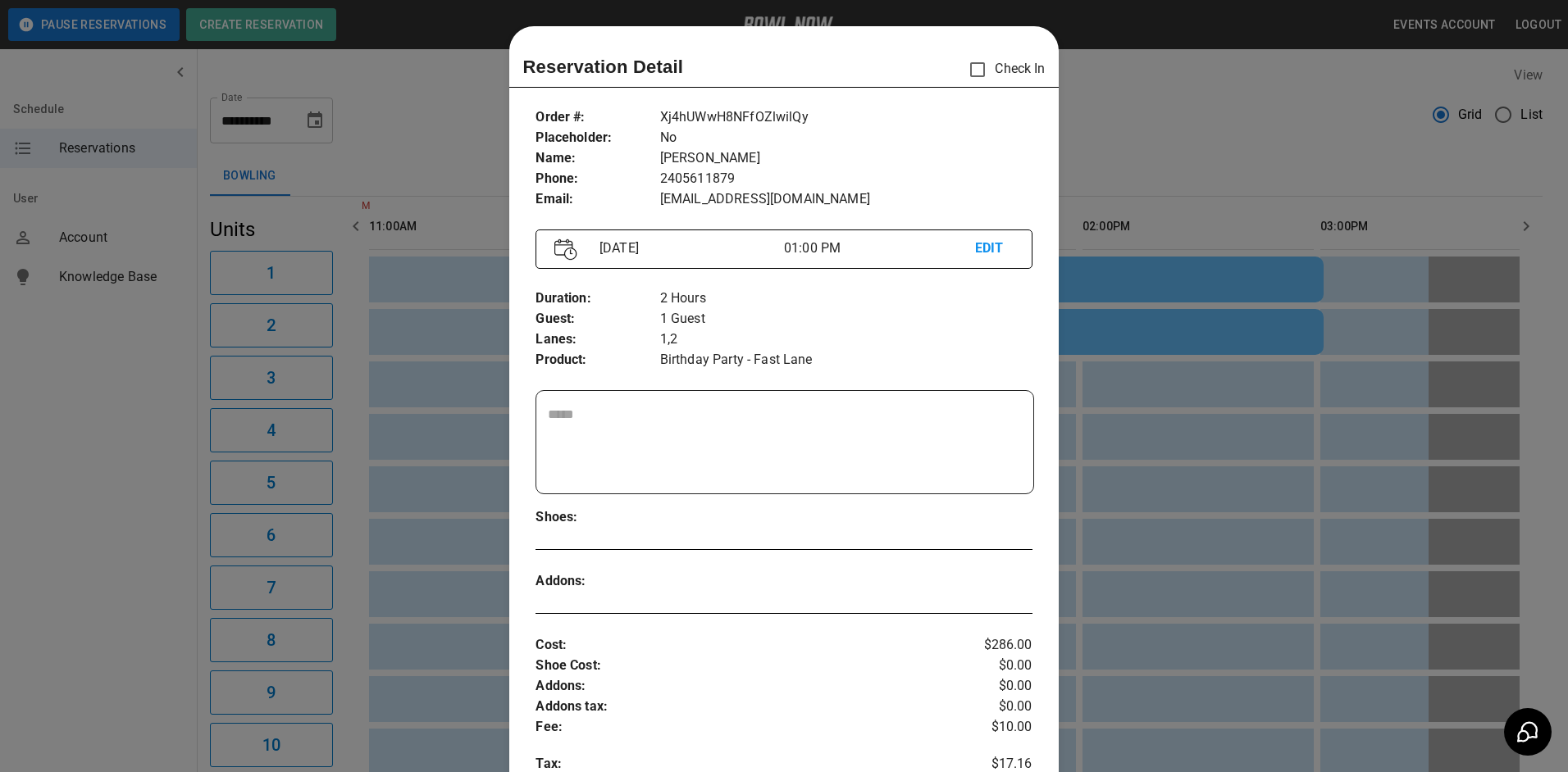
click at [1226, 298] on div at bounding box center [784, 386] width 1568 height 772
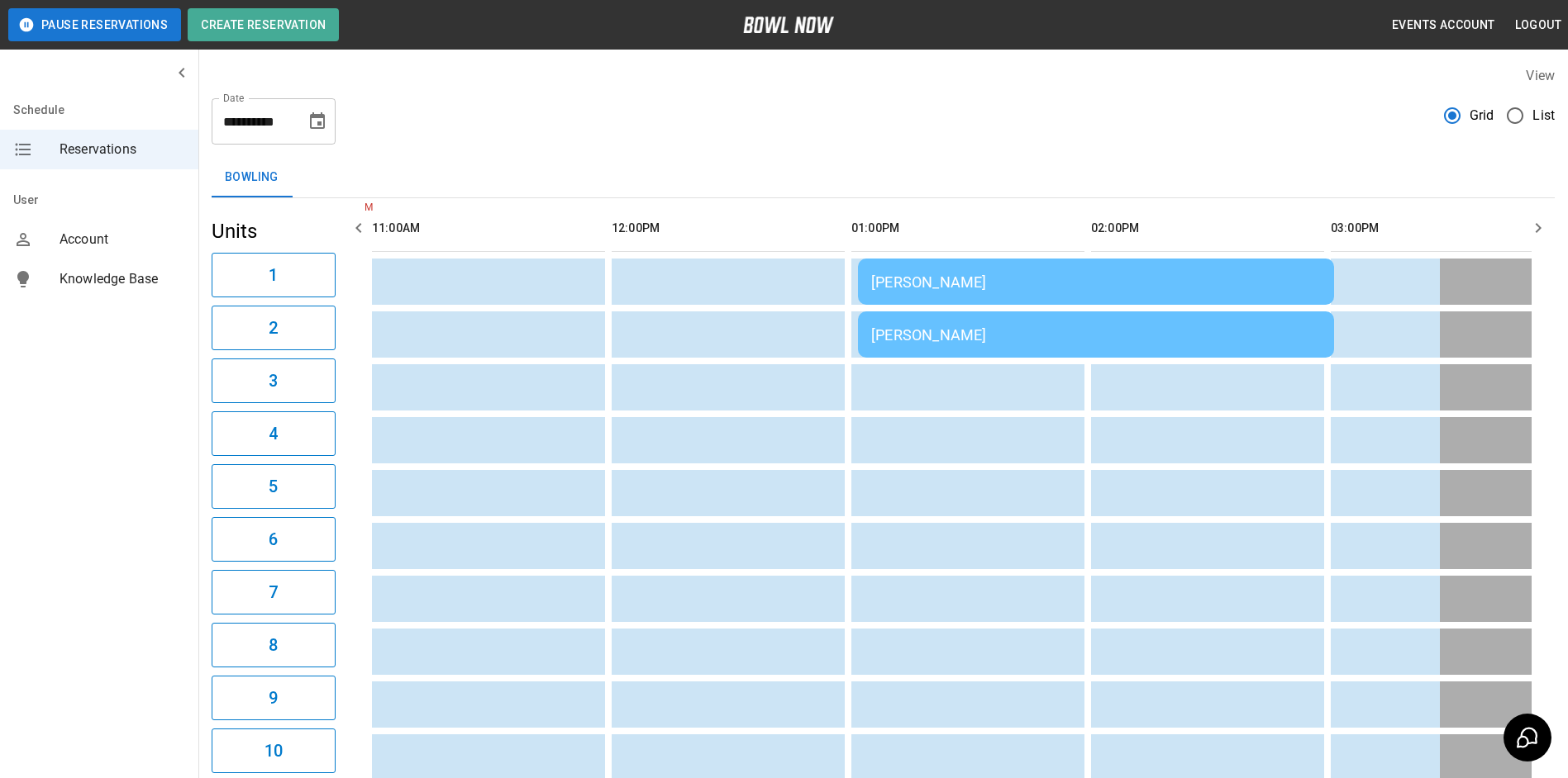
click at [920, 280] on div "[PERSON_NAME]" at bounding box center [1095, 282] width 450 height 17
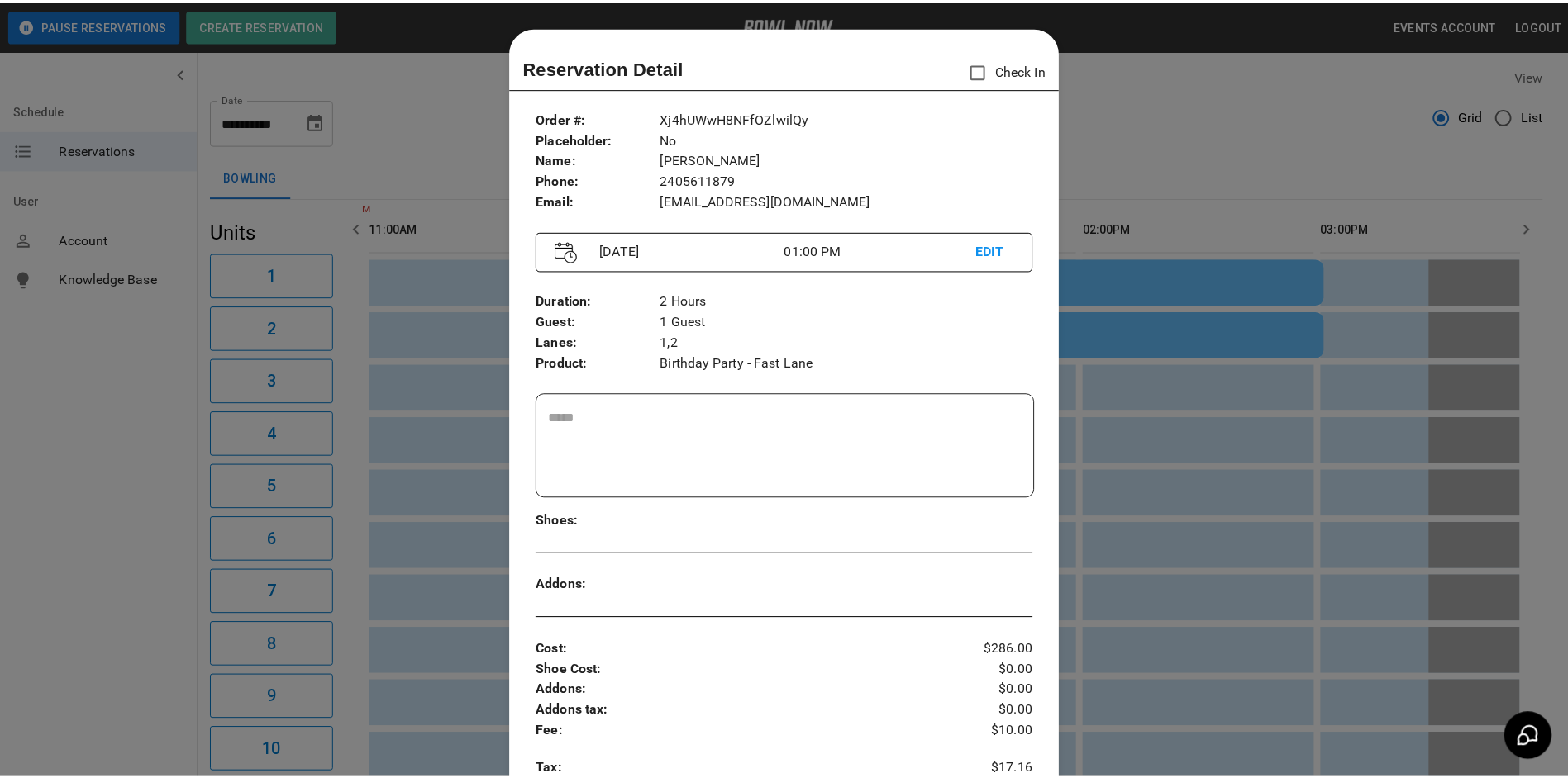
scroll to position [26, 0]
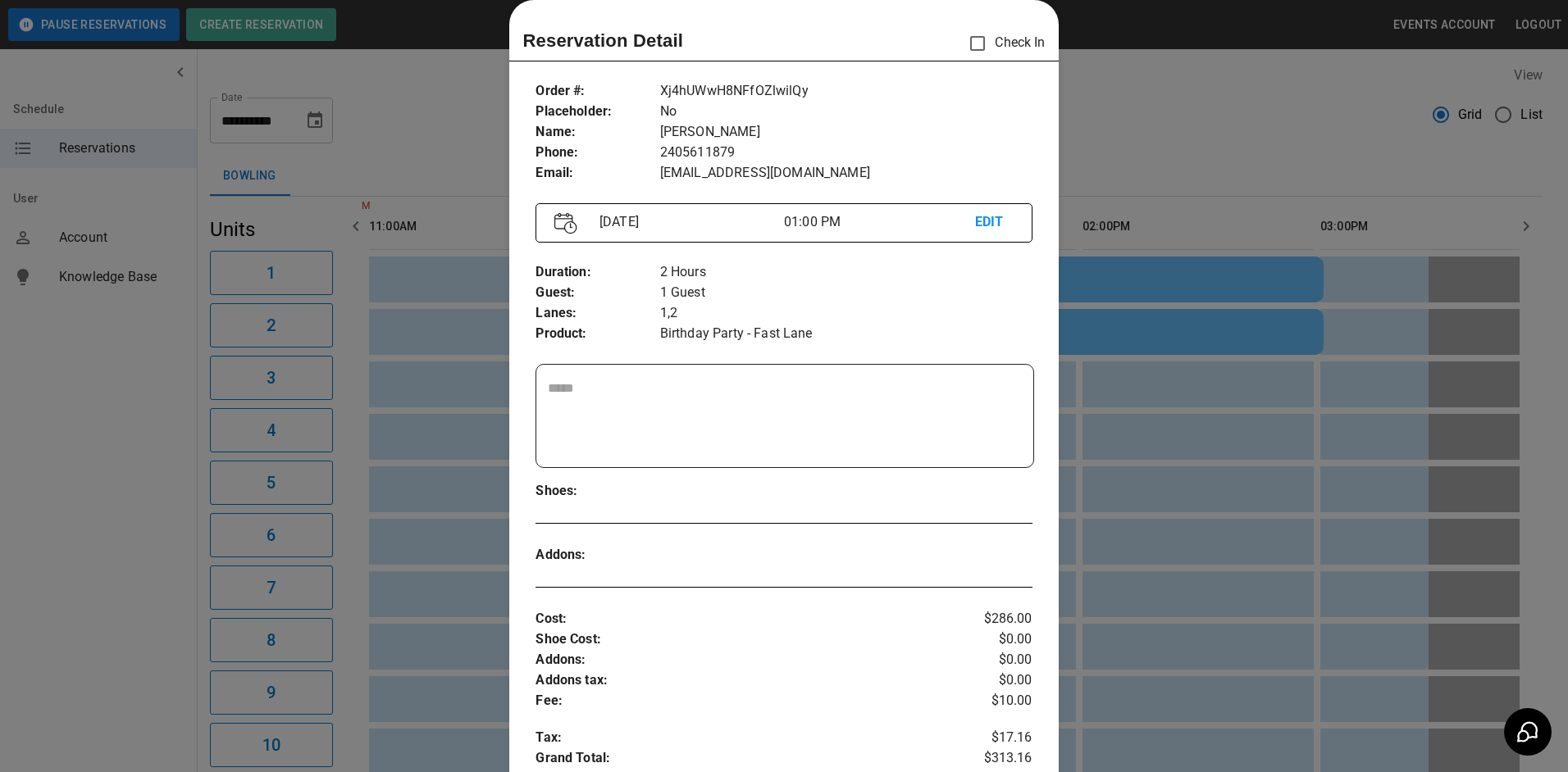
click at [1258, 354] on div at bounding box center [784, 386] width 1568 height 772
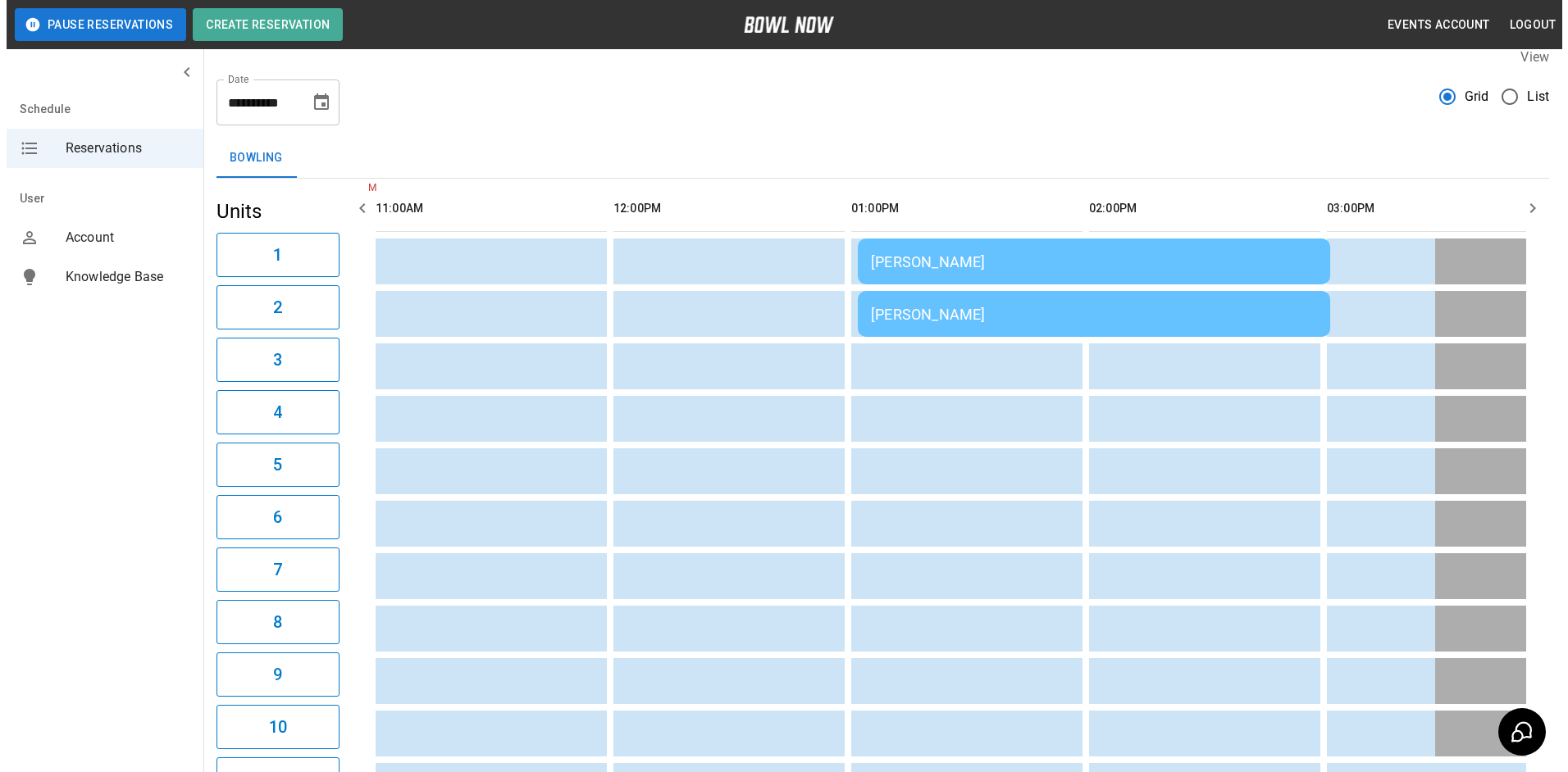
scroll to position [0, 0]
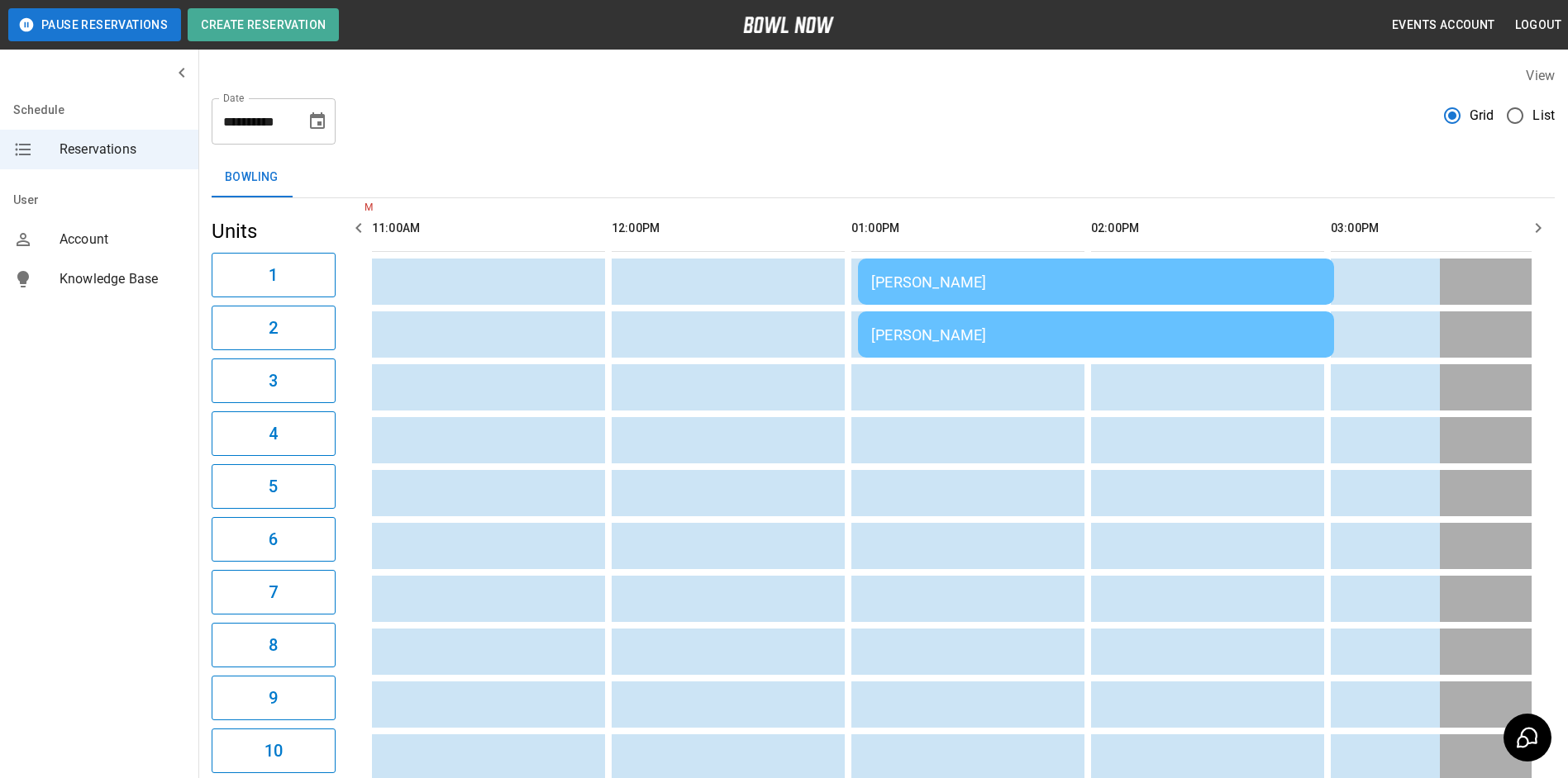
click at [1057, 269] on td "[PERSON_NAME]" at bounding box center [1096, 282] width 476 height 47
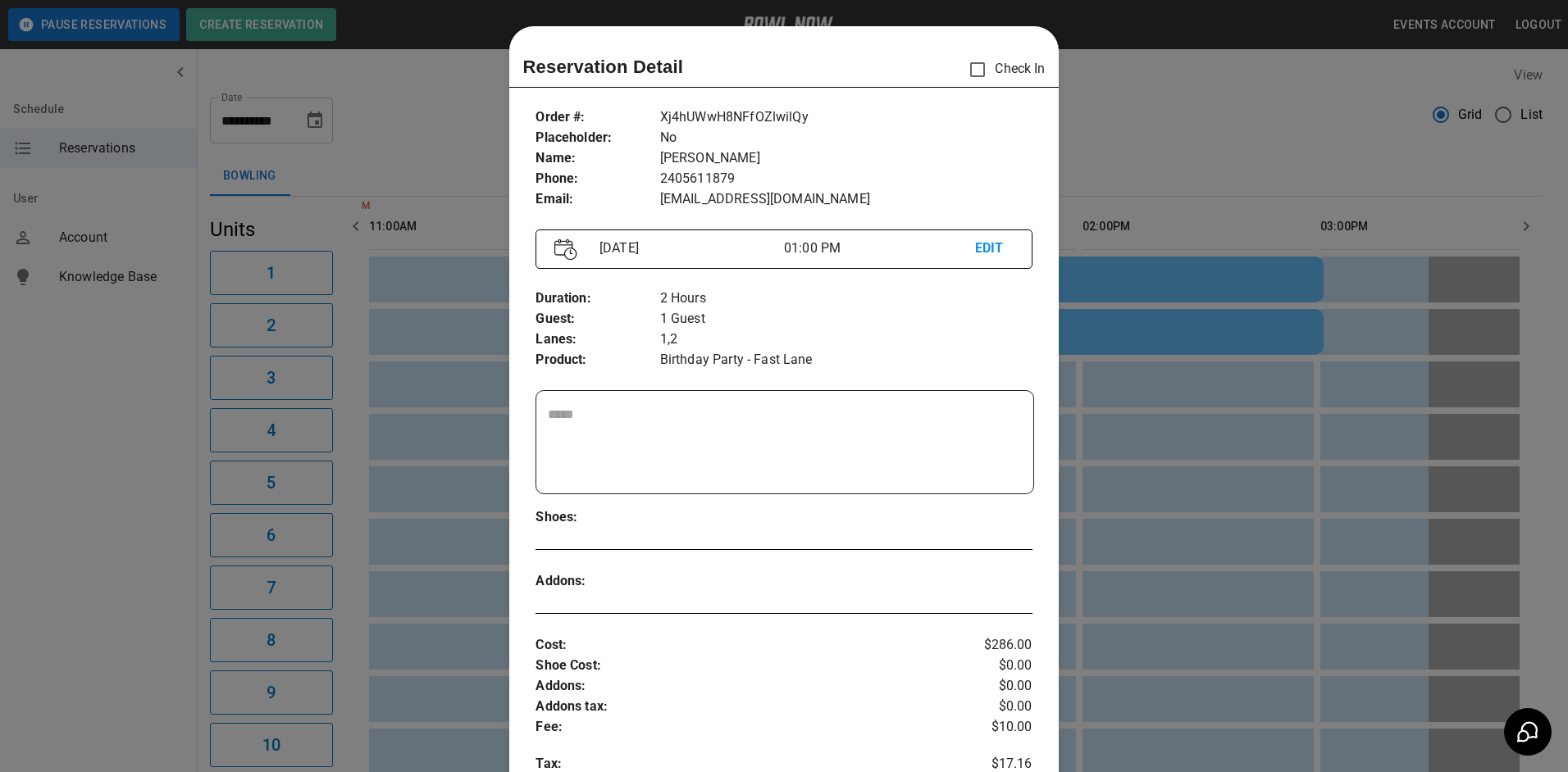
click at [674, 178] on p "2405611879" at bounding box center [846, 179] width 372 height 20
drag, startPoint x: 727, startPoint y: 172, endPoint x: 653, endPoint y: 176, distance: 74.1
click at [653, 176] on div "Order # : Placeholder : Name : Phone : Email : Xj4hUWwH8NFfOZlwilQy No [PERSON_…" at bounding box center [783, 158] width 496 height 129
drag, startPoint x: 653, startPoint y: 176, endPoint x: 834, endPoint y: 191, distance: 181.6
click at [834, 191] on p "[EMAIL_ADDRESS][DOMAIN_NAME]" at bounding box center [846, 199] width 372 height 20
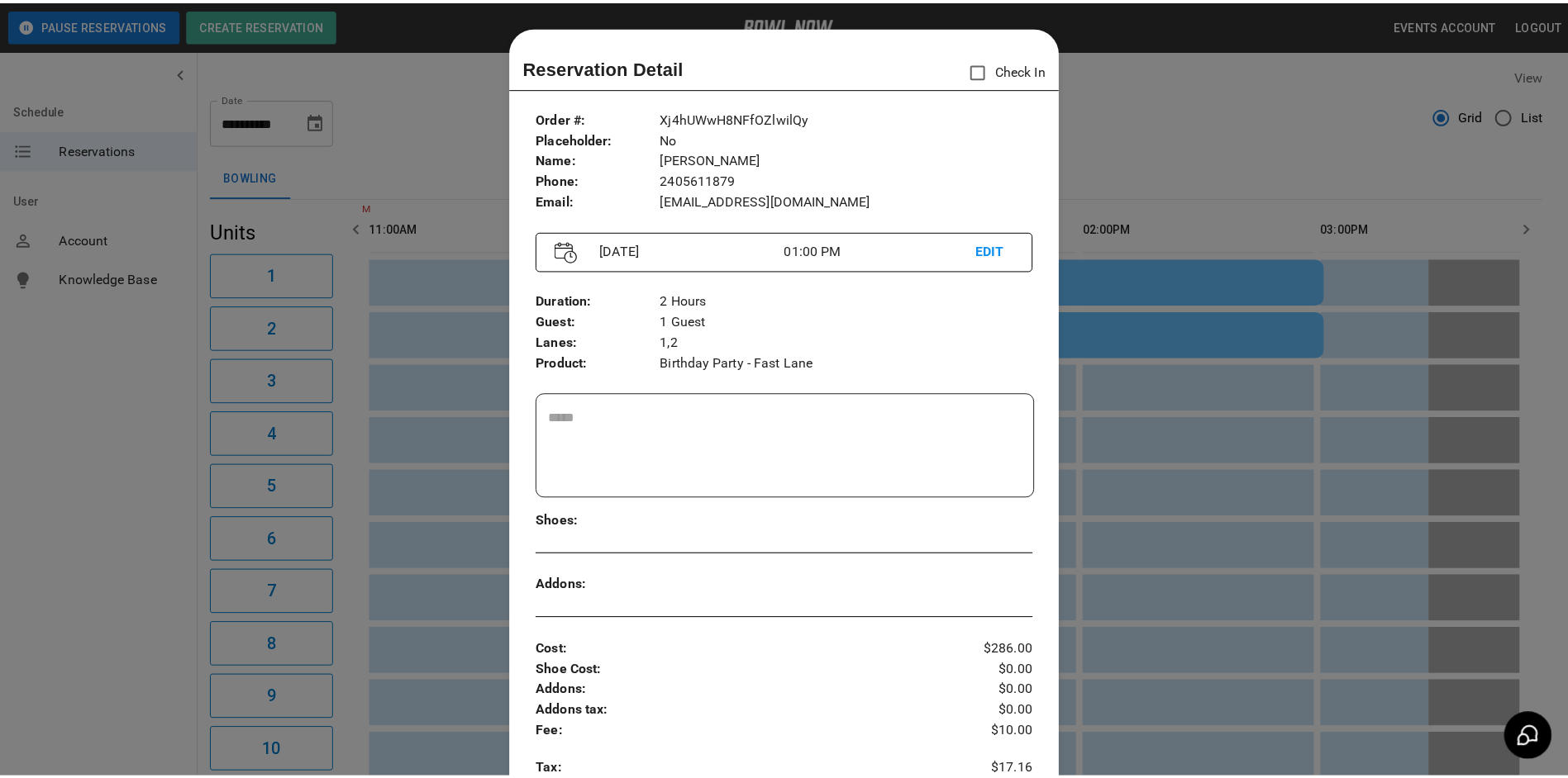
scroll to position [26, 0]
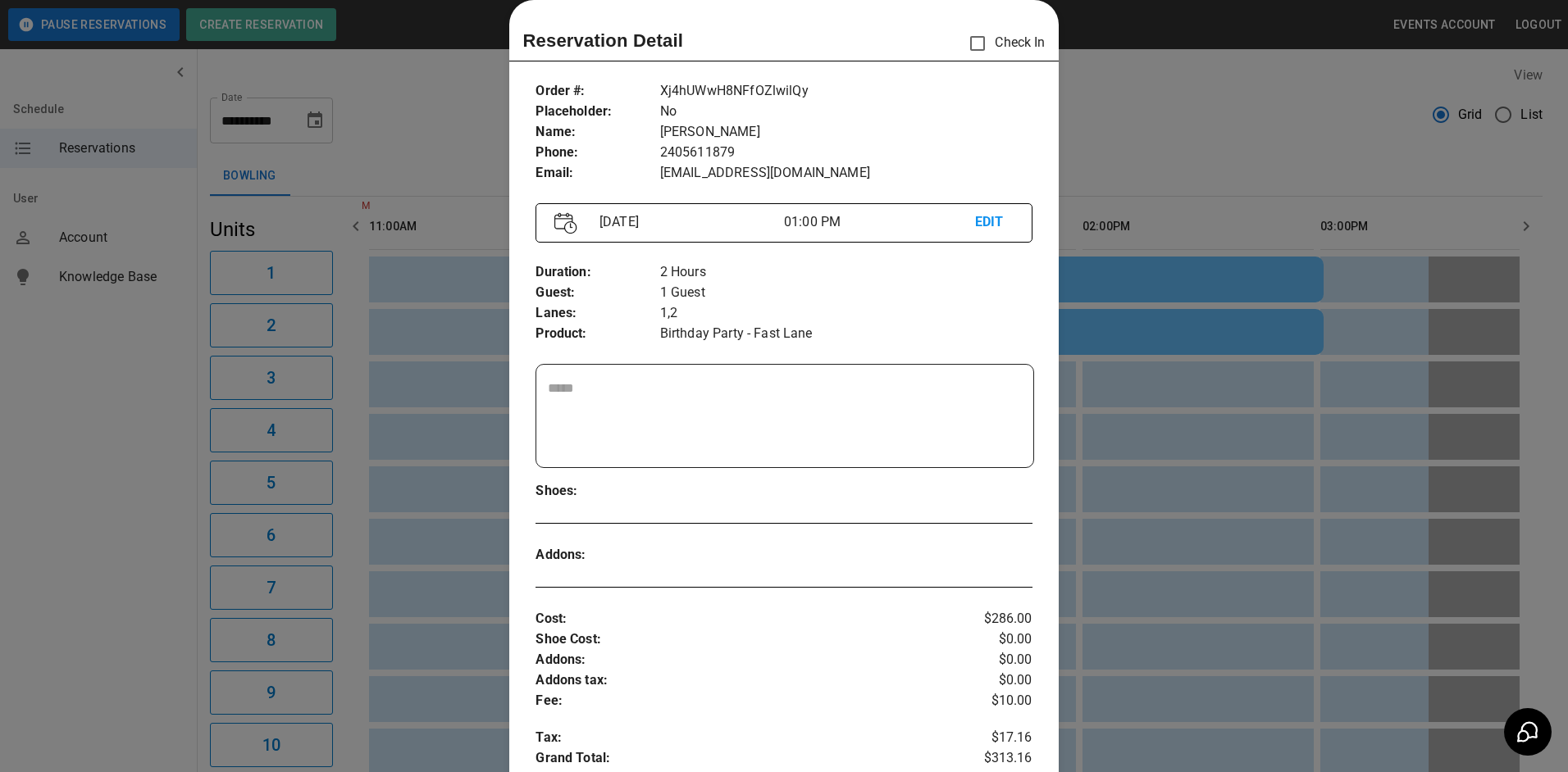
drag, startPoint x: 1081, startPoint y: 271, endPoint x: 1069, endPoint y: 268, distance: 12.4
click at [1077, 269] on div at bounding box center [784, 386] width 1568 height 772
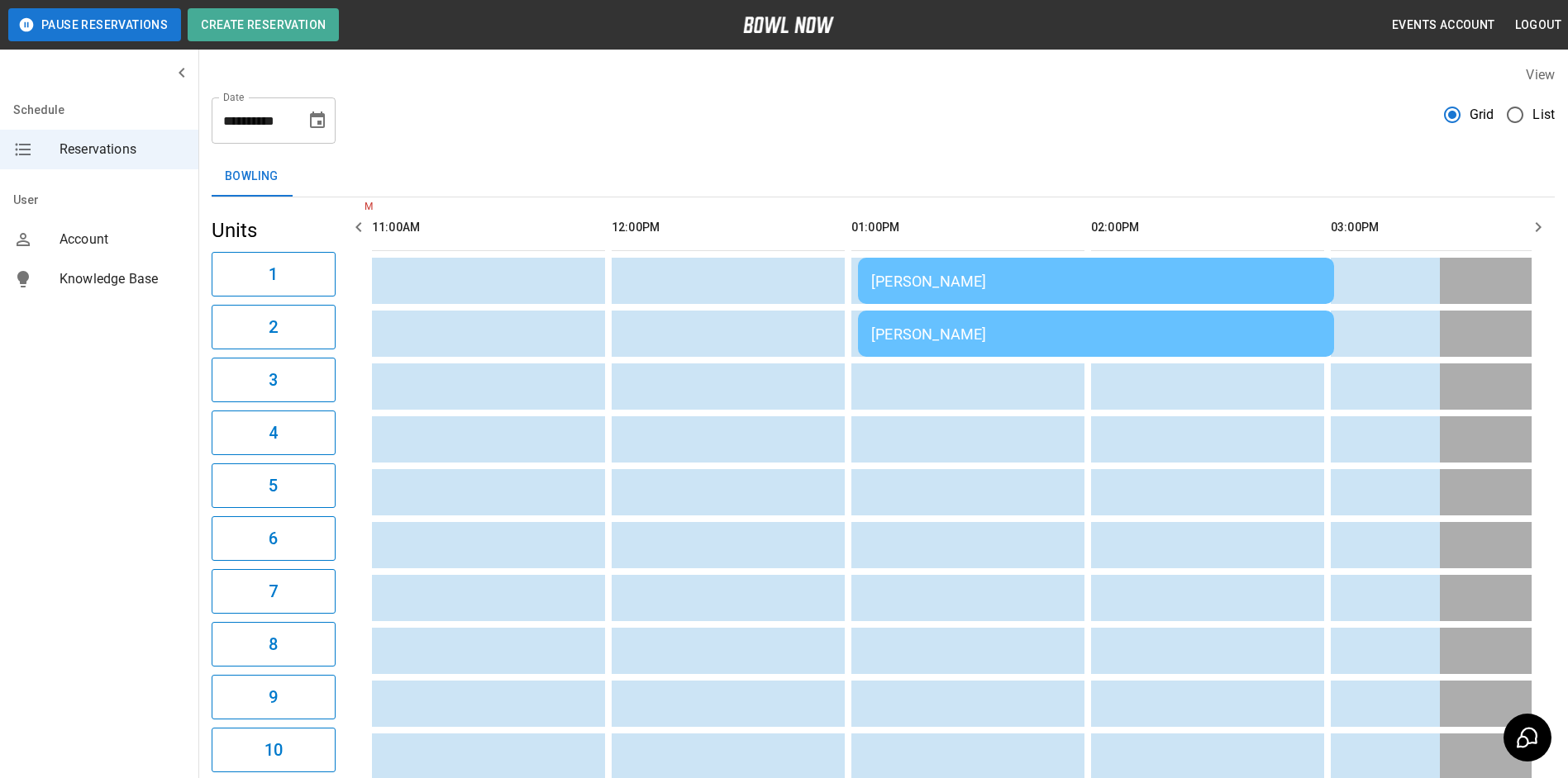
scroll to position [0, 0]
click at [325, 126] on icon "Choose date, selected date is Sep 21, 2025" at bounding box center [318, 121] width 20 height 20
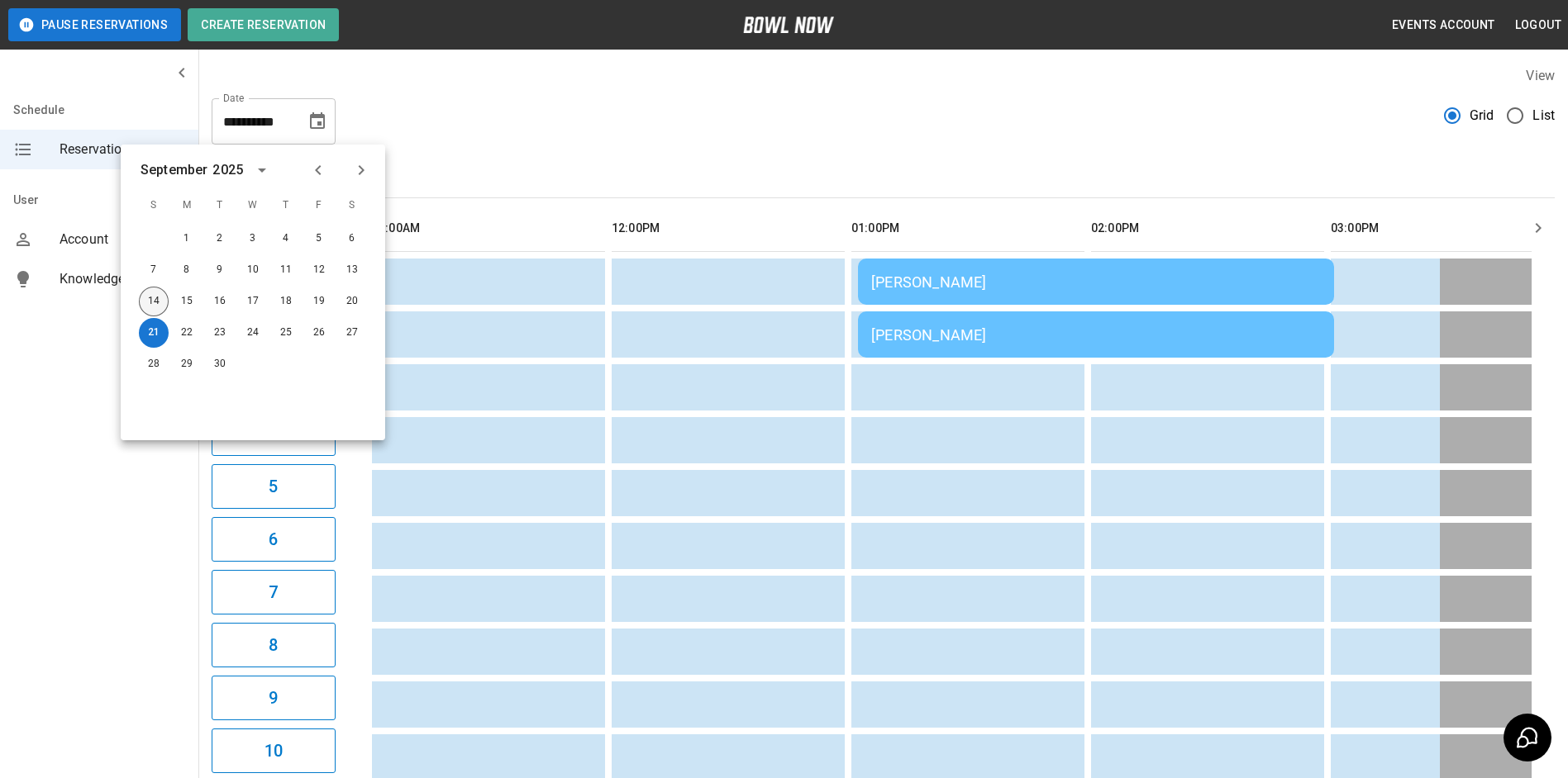
drag, startPoint x: 145, startPoint y: 301, endPoint x: 505, endPoint y: 164, distance: 385.2
click at [145, 302] on button "14" at bounding box center [153, 301] width 30 height 30
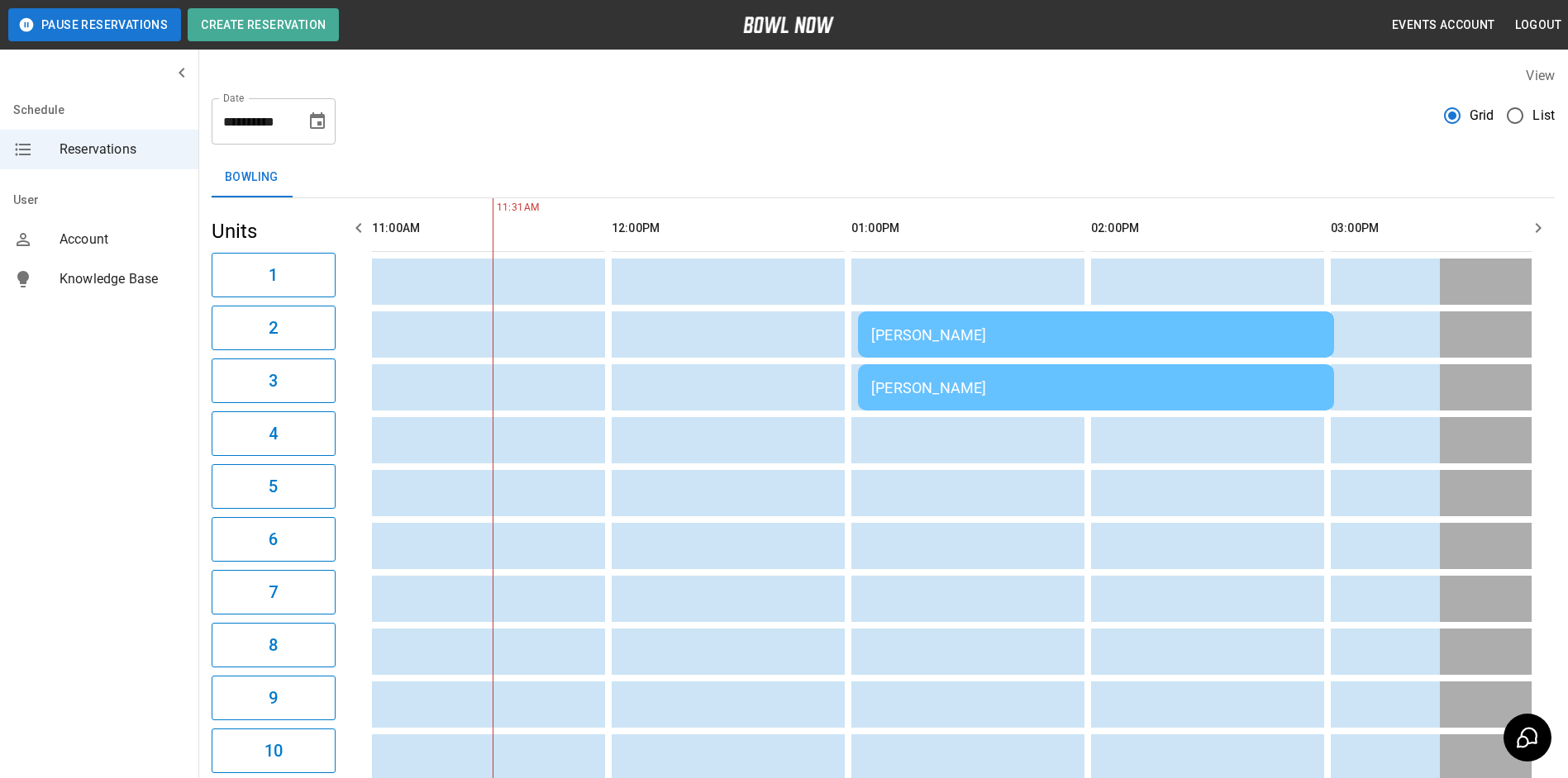
type input "**********"
click at [938, 342] on div "[PERSON_NAME]" at bounding box center [1095, 335] width 450 height 17
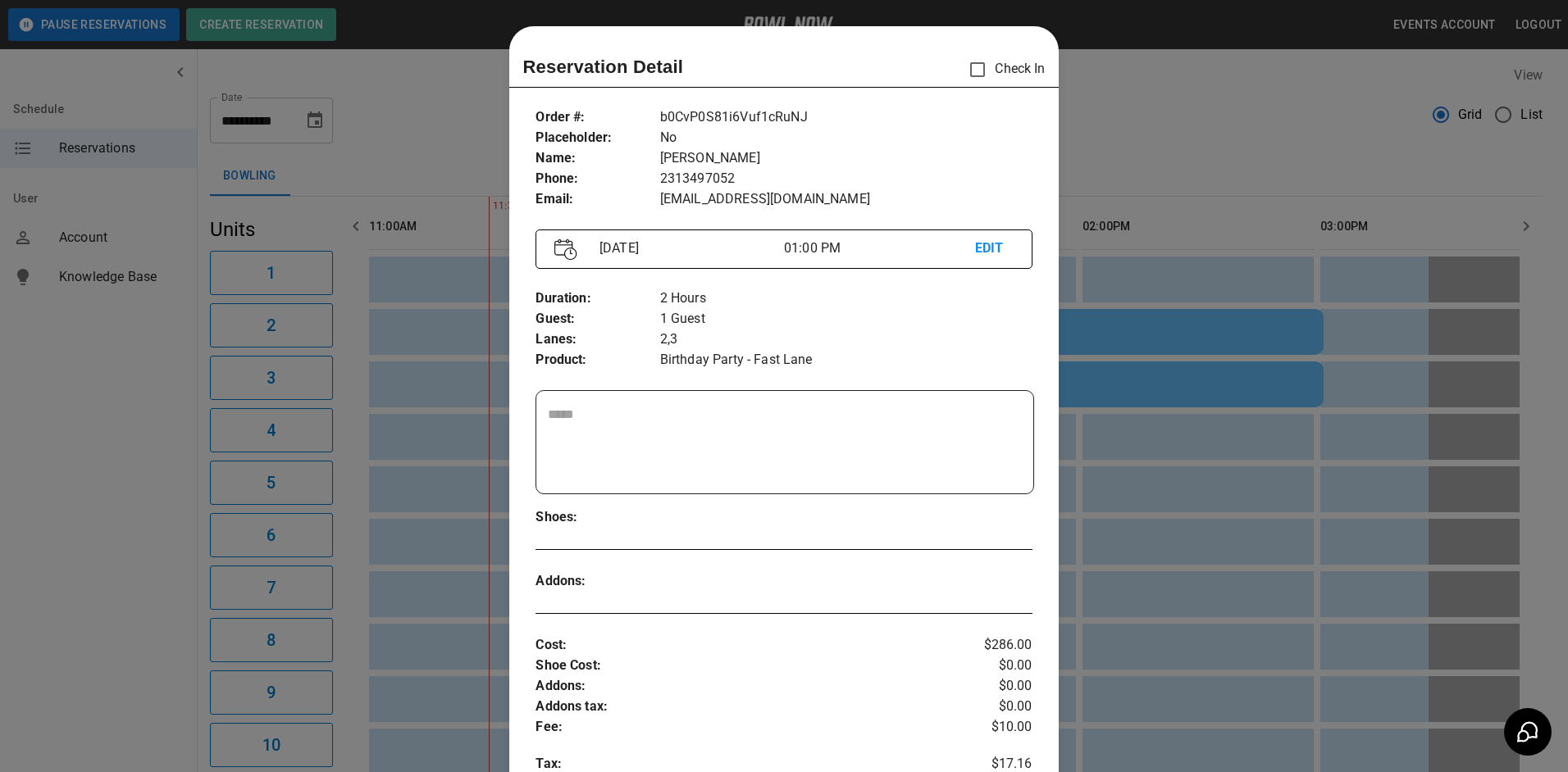
scroll to position [26, 0]
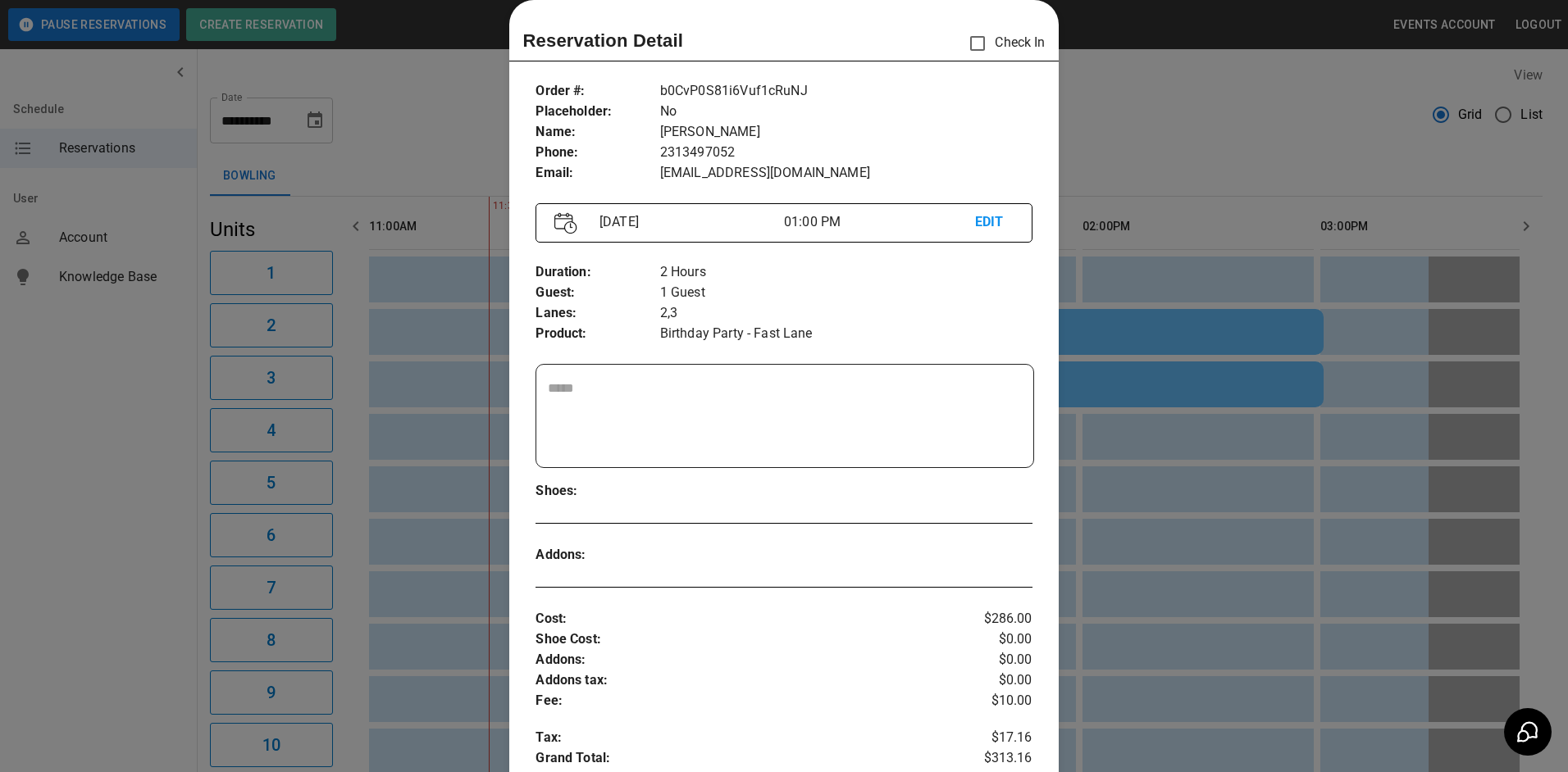
click at [1358, 309] on div at bounding box center [784, 386] width 1568 height 772
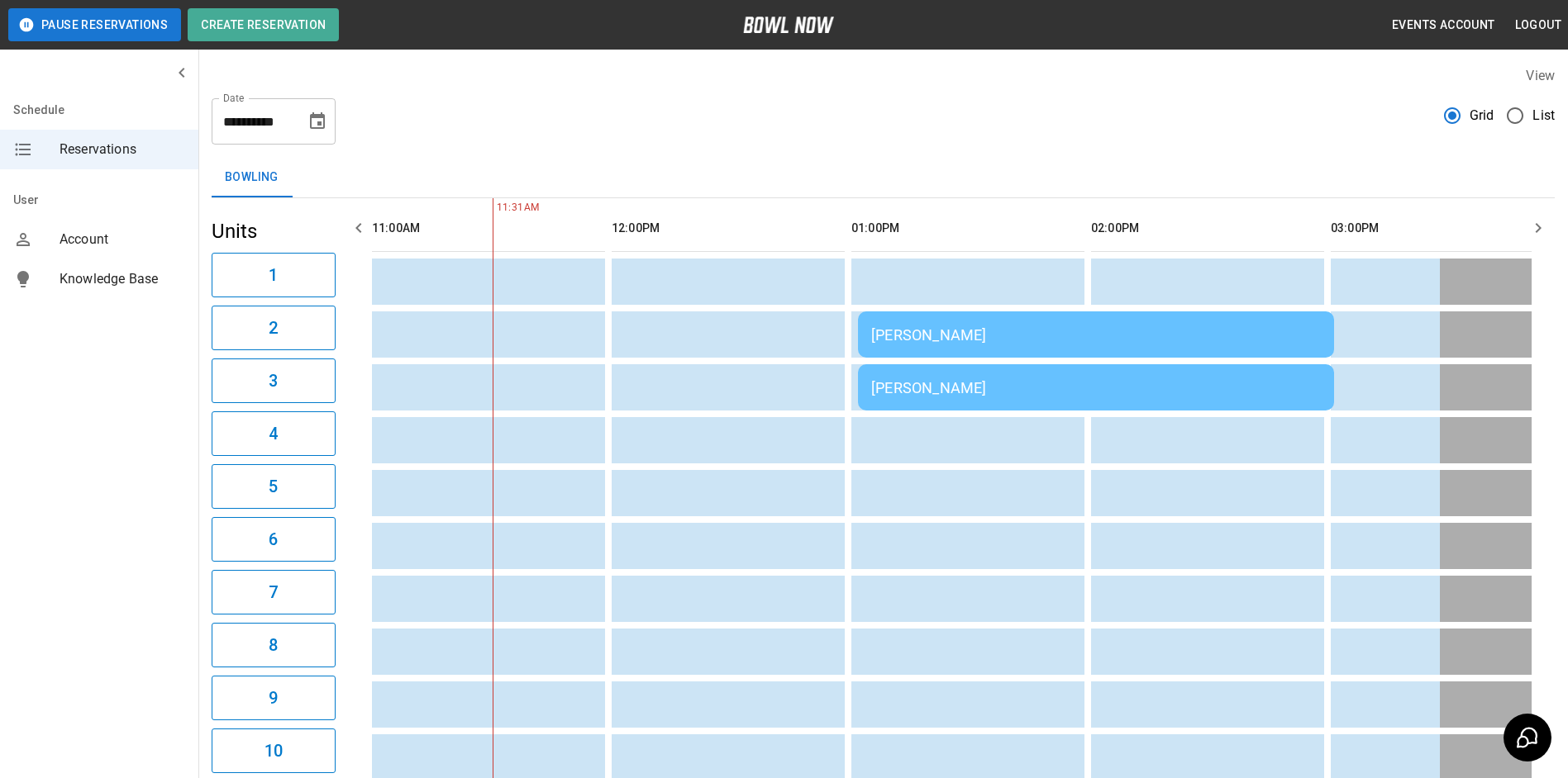
click at [906, 345] on td "[PERSON_NAME]" at bounding box center [1096, 335] width 476 height 47
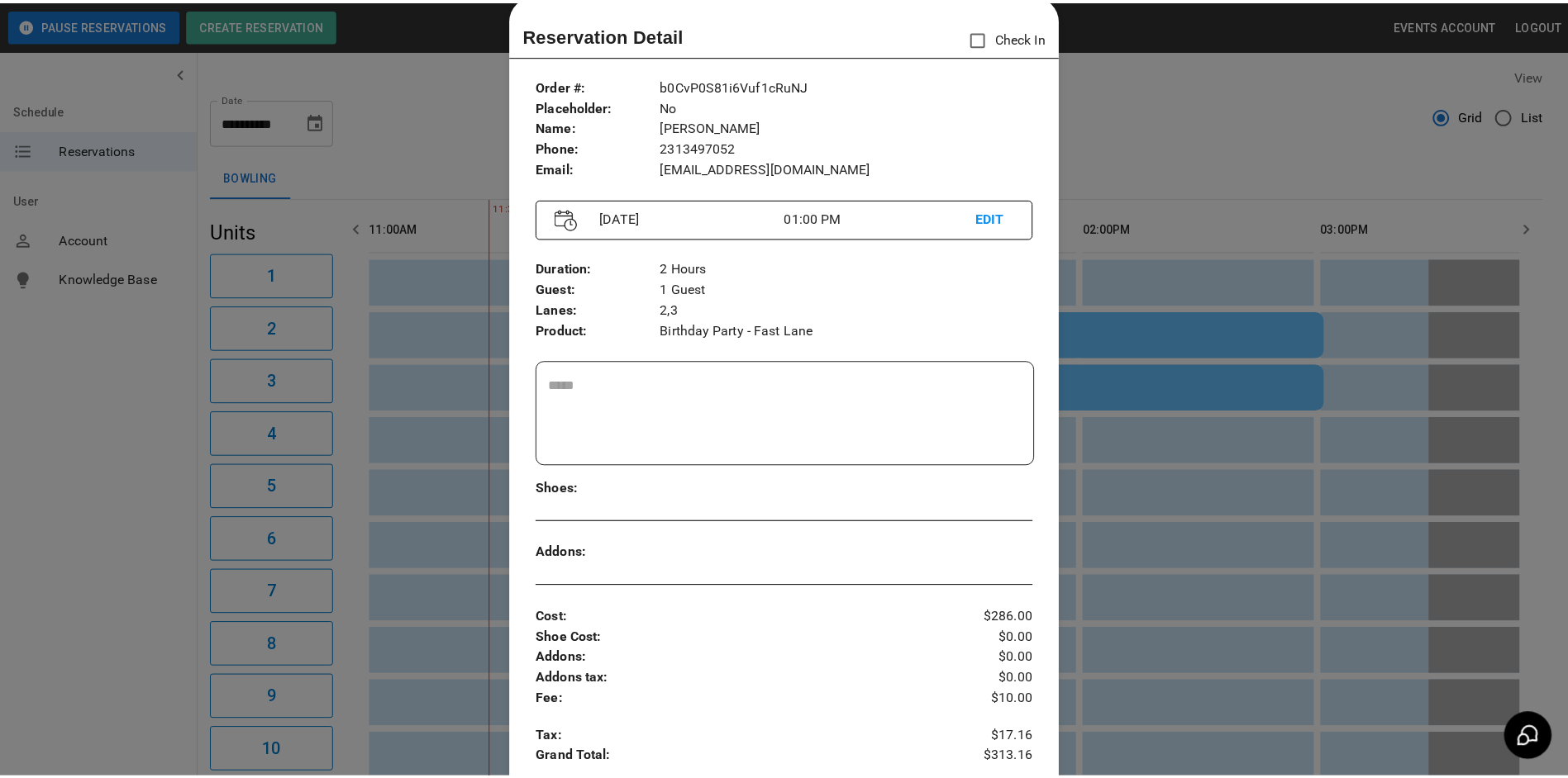
scroll to position [0, 0]
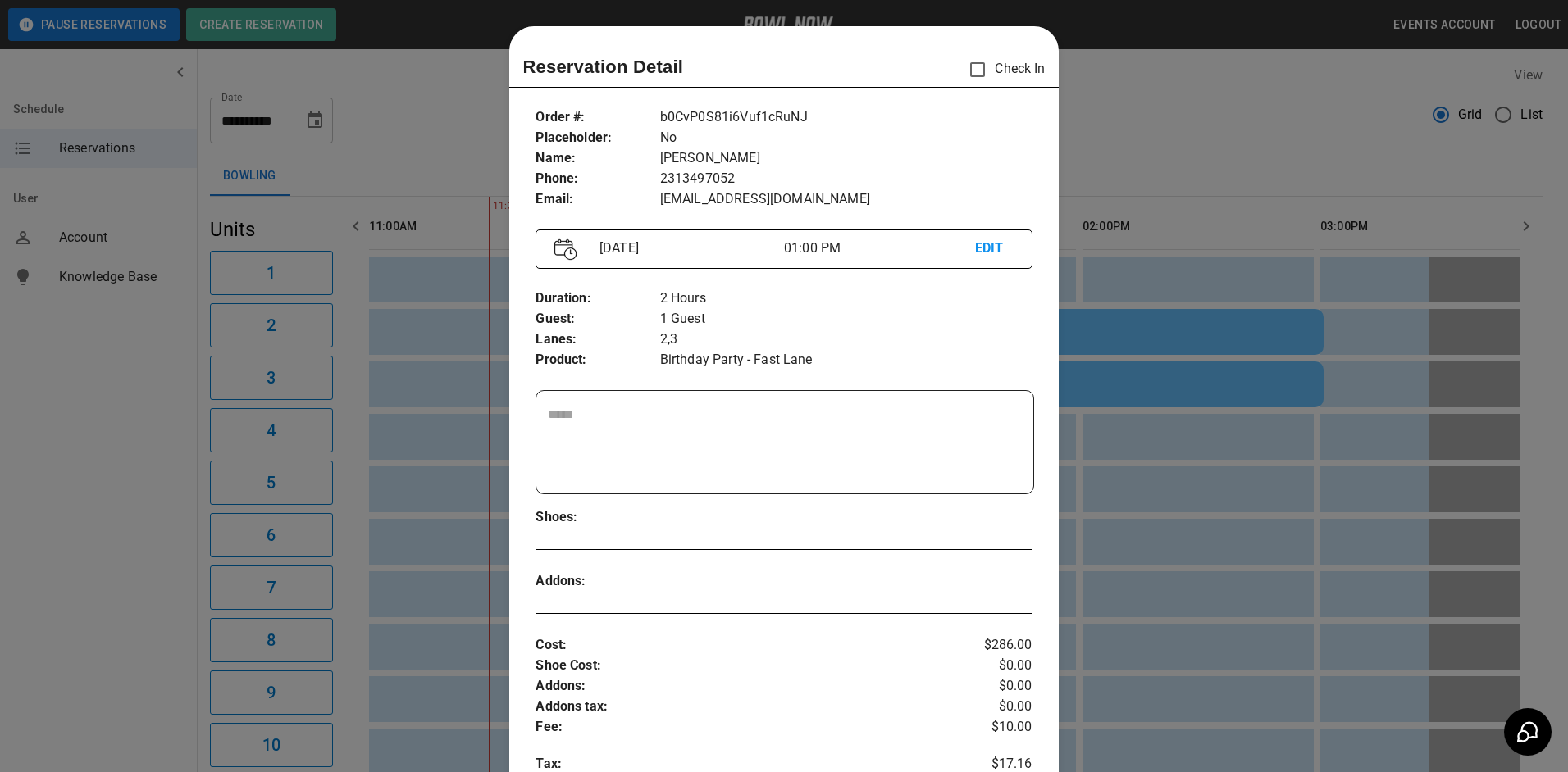
click at [1195, 246] on div at bounding box center [784, 386] width 1568 height 772
